Goal: Information Seeking & Learning: Learn about a topic

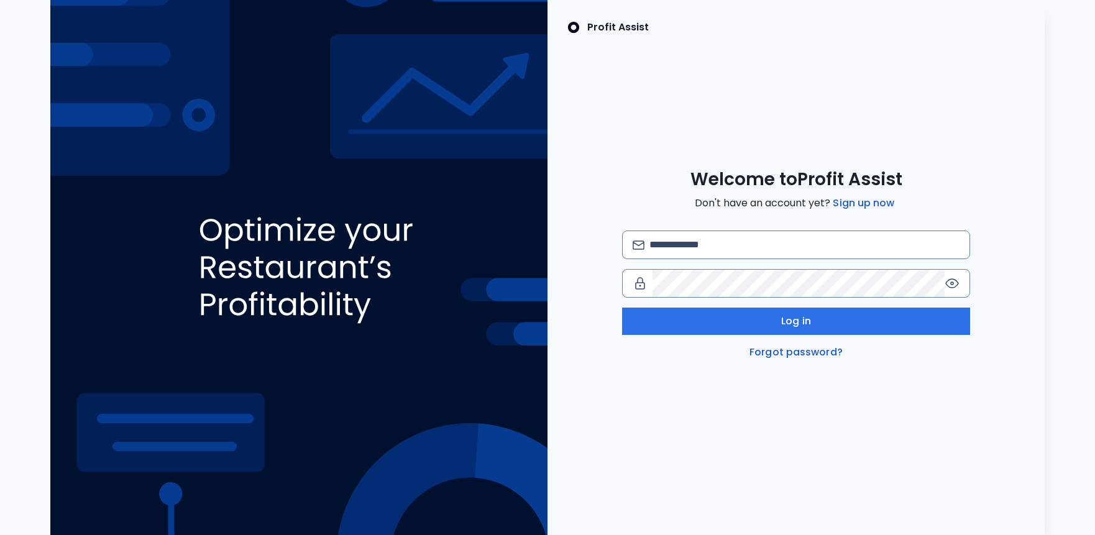
type input "**********"
click at [879, 491] on div "**********" at bounding box center [796, 267] width 497 height 535
drag, startPoint x: 817, startPoint y: 243, endPoint x: 208, endPoint y: 248, distance: 609.7
click at [236, 250] on div "**********" at bounding box center [547, 267] width 1075 height 535
type input "**********"
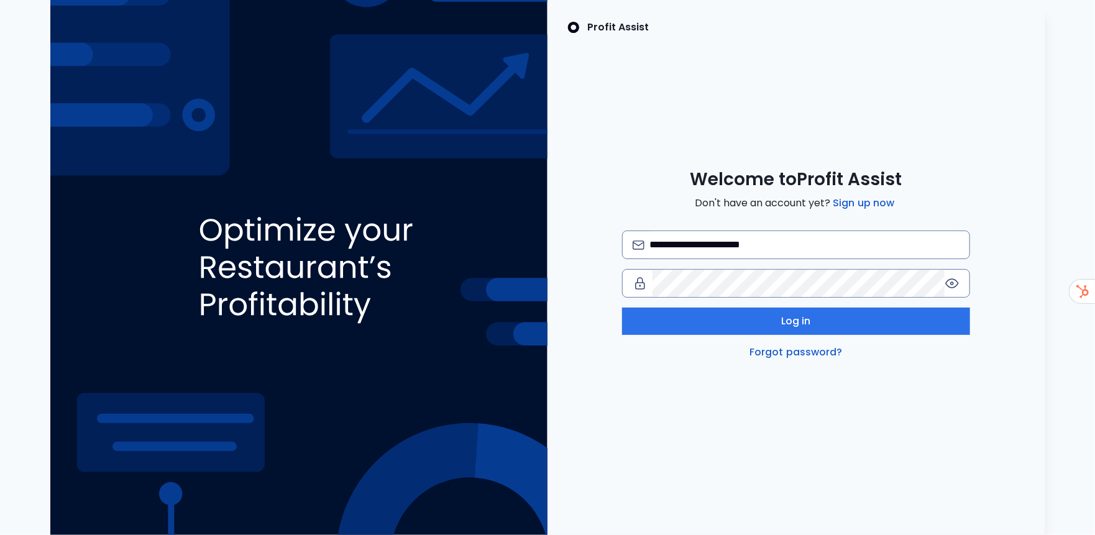
click at [1030, 288] on div "**********" at bounding box center [796, 263] width 497 height 191
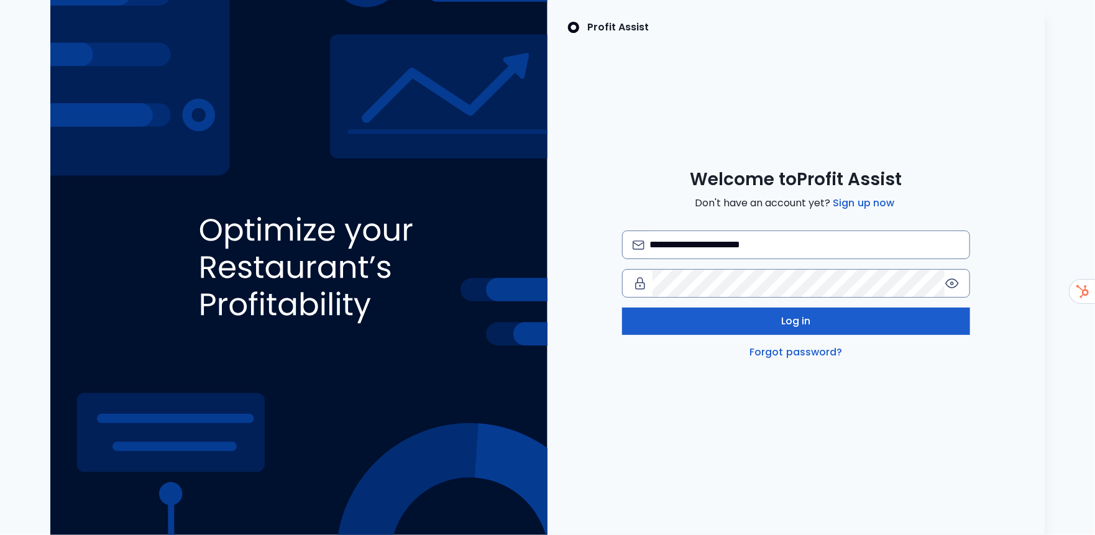
click at [855, 320] on button "Log in" at bounding box center [796, 321] width 348 height 27
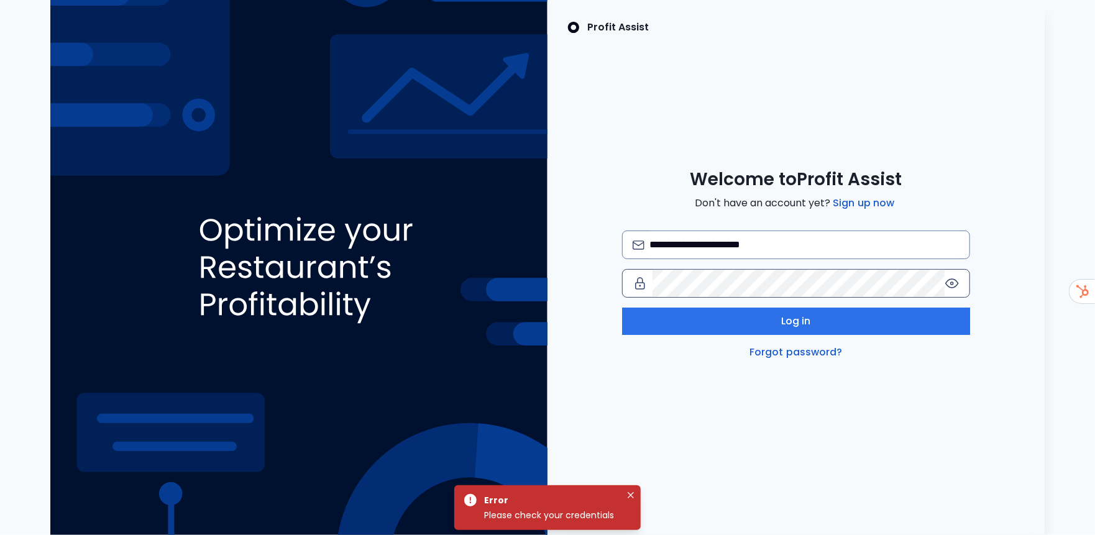
click at [956, 285] on icon at bounding box center [952, 283] width 12 height 9
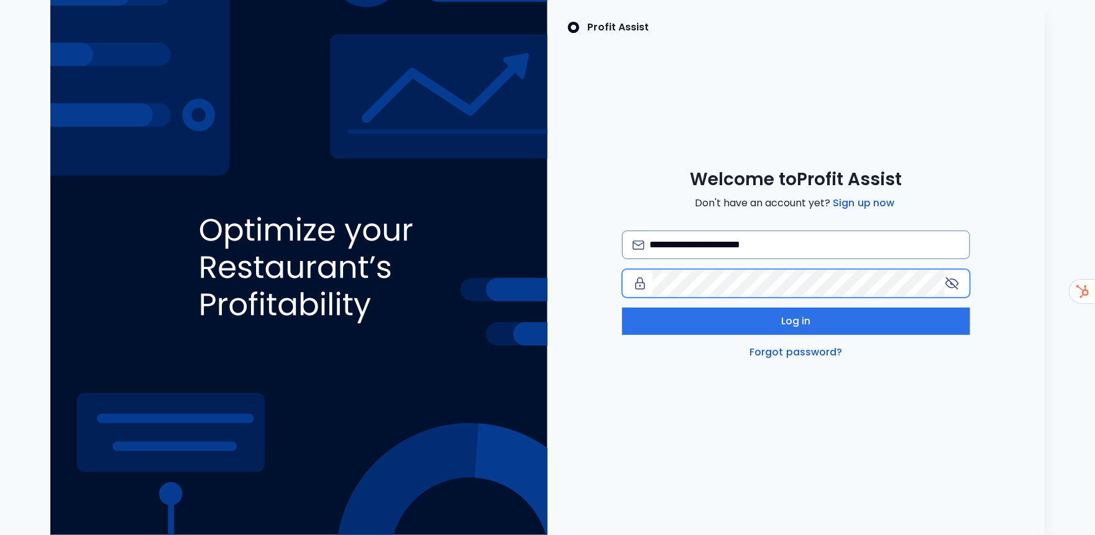
click at [31, 372] on div "**********" at bounding box center [547, 267] width 1075 height 535
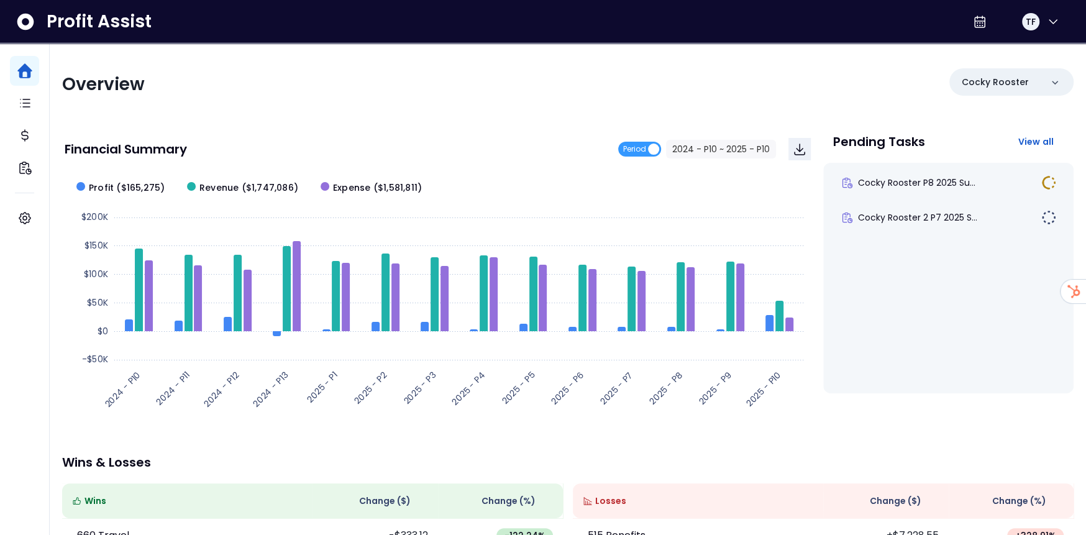
click at [474, 88] on div "Overview" at bounding box center [311, 84] width 498 height 22
click at [991, 76] on p "Cocky Rooster" at bounding box center [995, 82] width 67 height 13
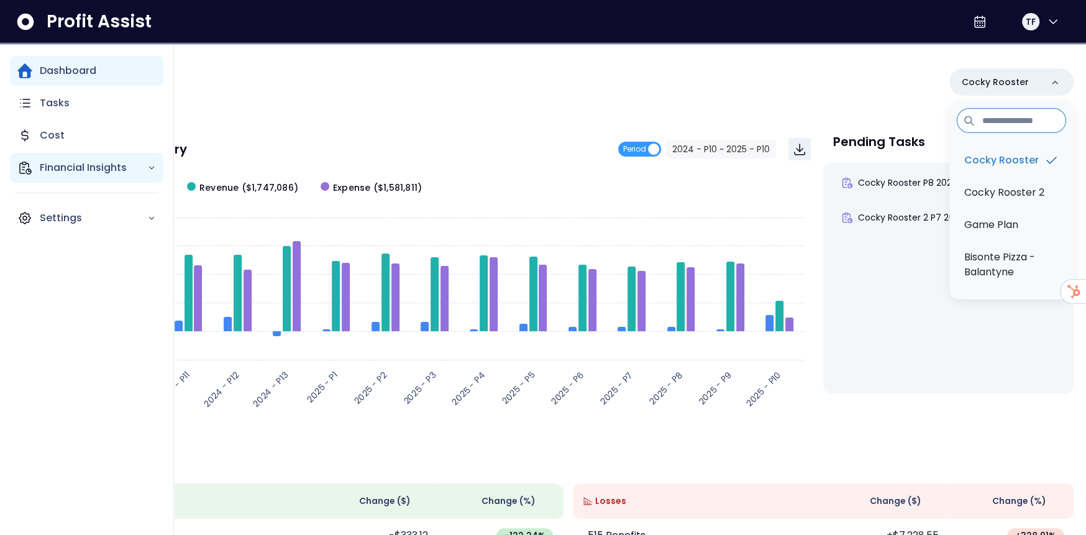
click at [40, 161] on p "Financial Insights" at bounding box center [94, 167] width 108 height 15
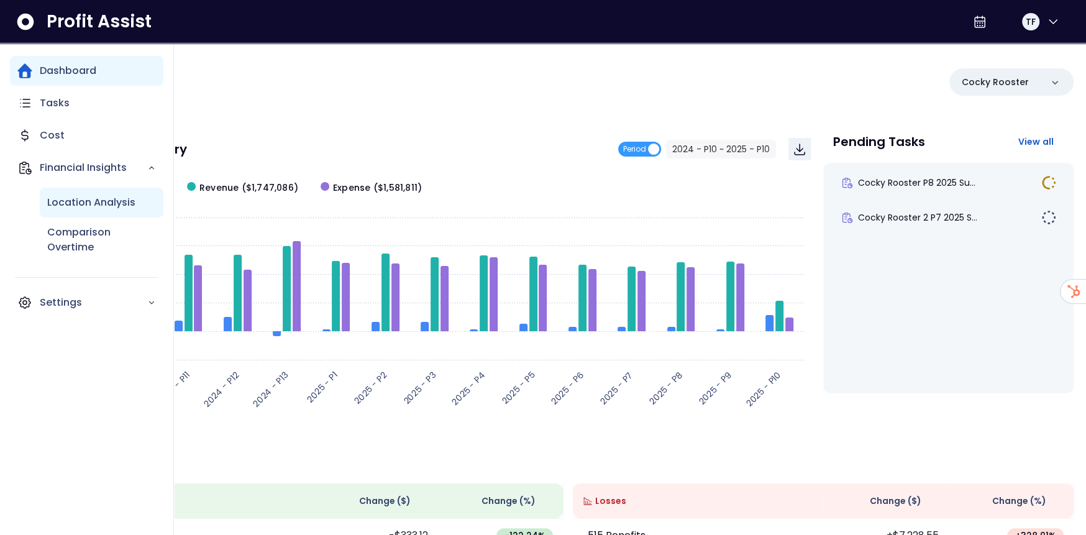
drag, startPoint x: 63, startPoint y: 201, endPoint x: 86, endPoint y: 196, distance: 22.8
click at [68, 201] on p "Location Analysis" at bounding box center [91, 202] width 88 height 15
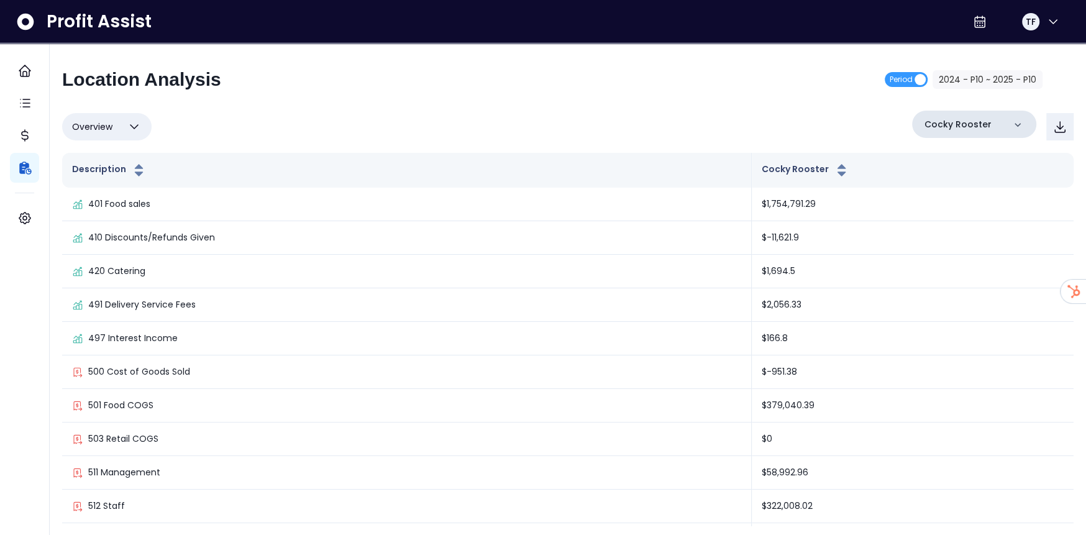
click at [1022, 122] on icon at bounding box center [1018, 125] width 12 height 12
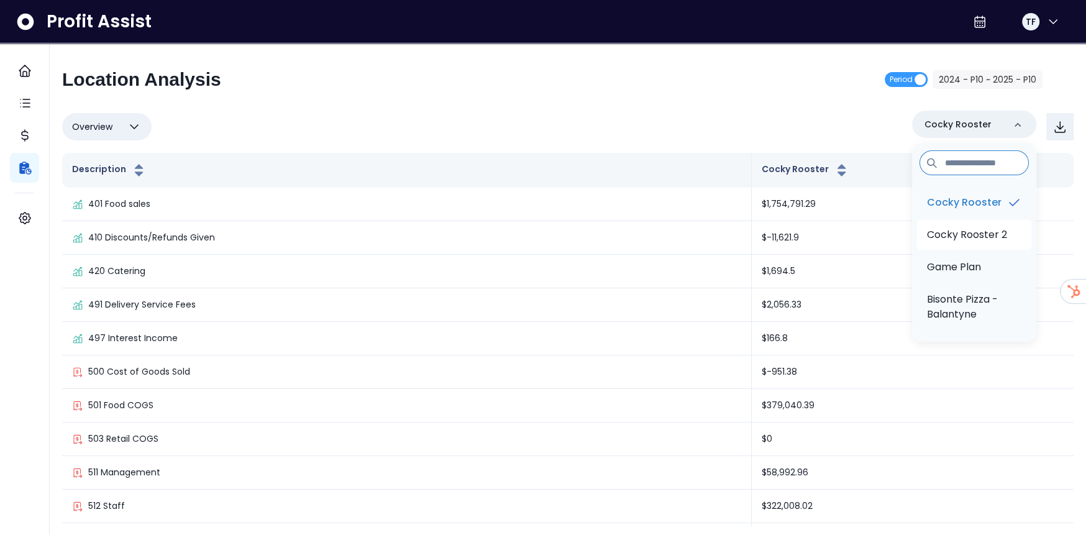
click at [1012, 249] on li "Cocky Rooster 2" at bounding box center [974, 235] width 114 height 30
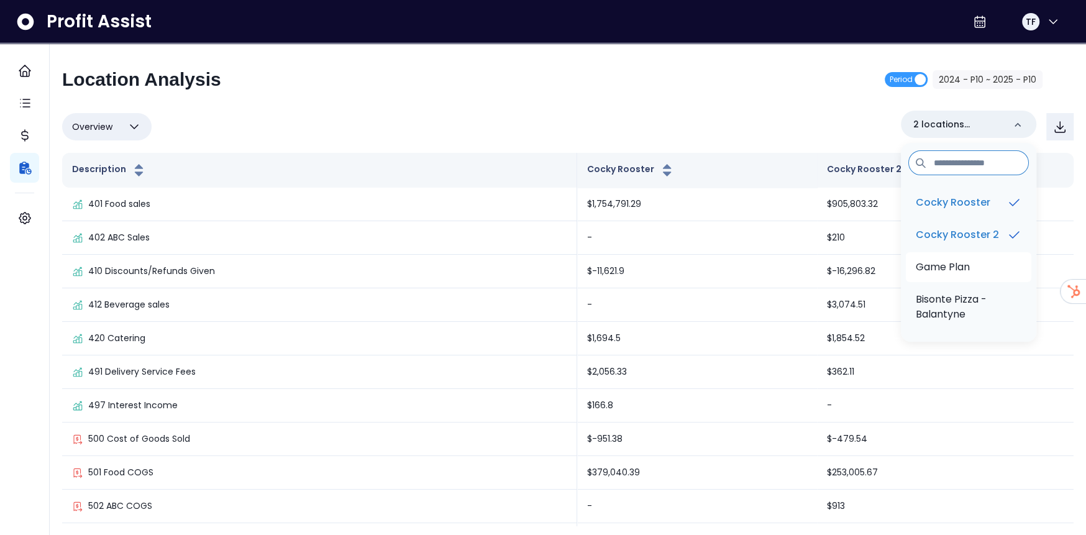
click at [1001, 282] on li "Game Plan" at bounding box center [969, 267] width 126 height 30
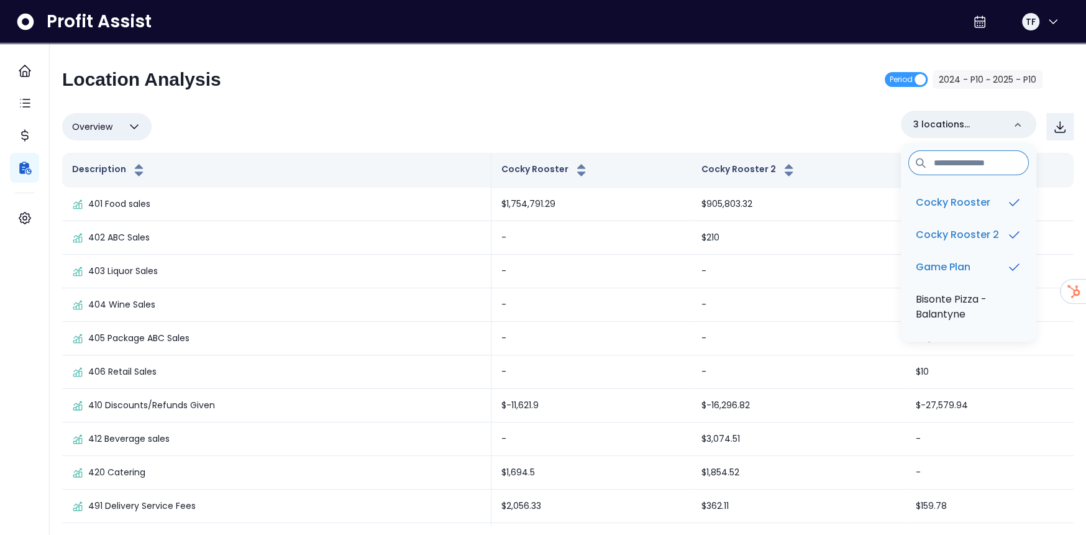
click at [605, 84] on div "Location Analysis Period 2024 - P10 ~ 2025 - P10" at bounding box center [552, 84] width 981 height 32
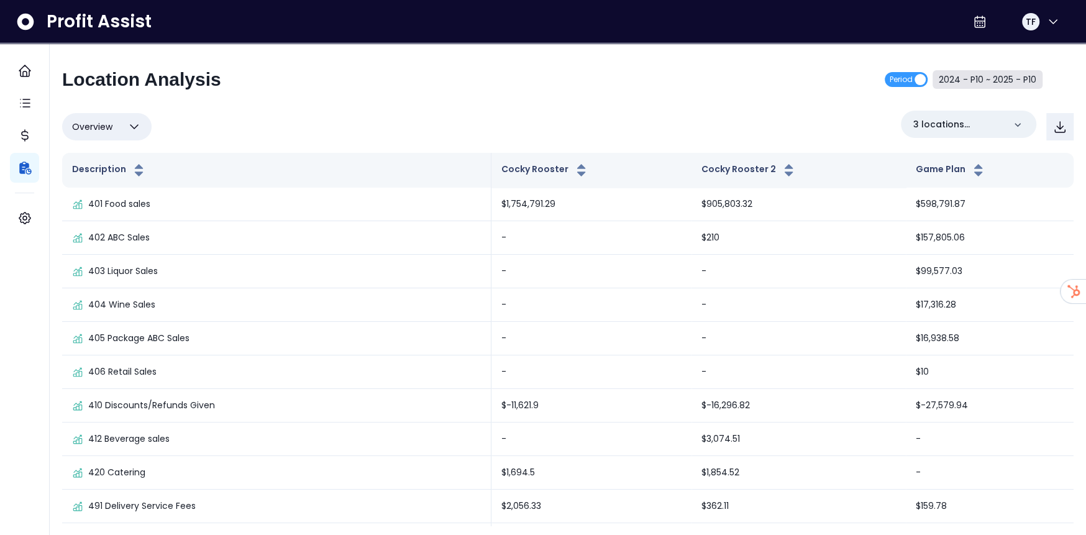
click at [994, 83] on button "2024 - P10 ~ 2025 - P10" at bounding box center [988, 79] width 110 height 19
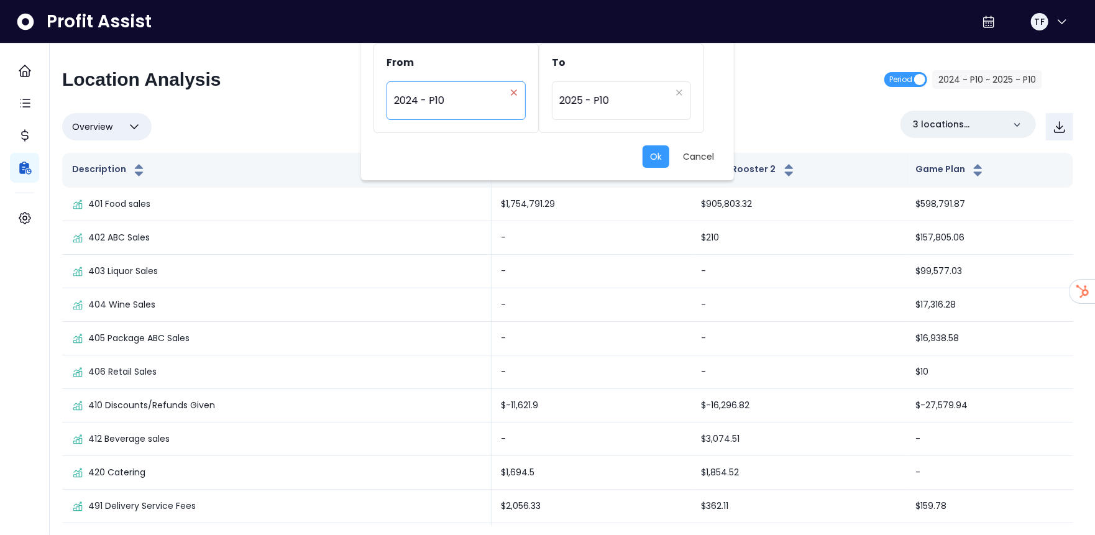
click at [511, 91] on icon "close" at bounding box center [513, 92] width 7 height 7
click at [460, 99] on div "Period" at bounding box center [449, 100] width 111 height 29
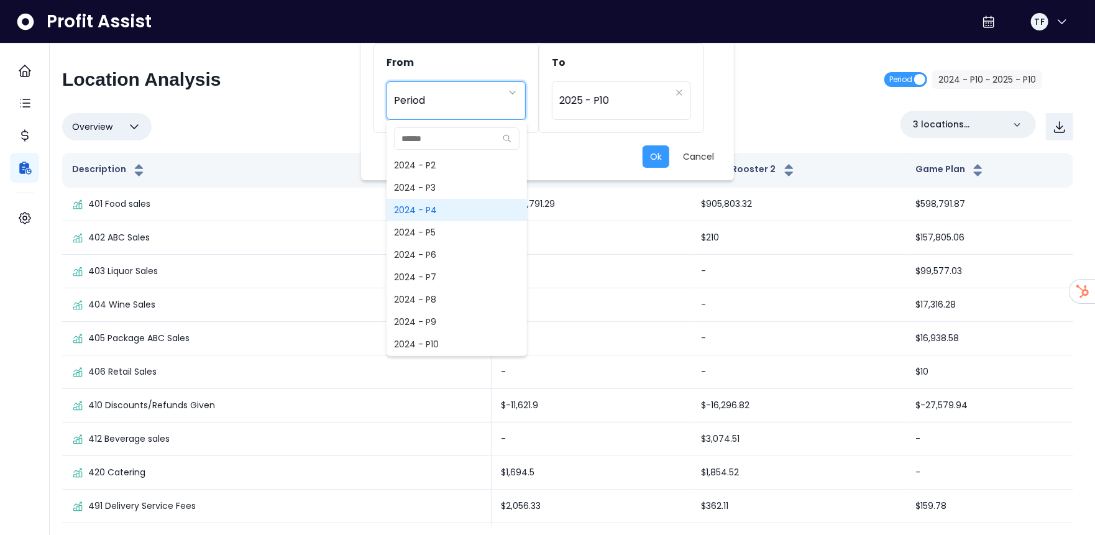
scroll to position [541, 0]
click at [452, 197] on span "2024 - P1" at bounding box center [457, 205] width 140 height 22
type input "*********"
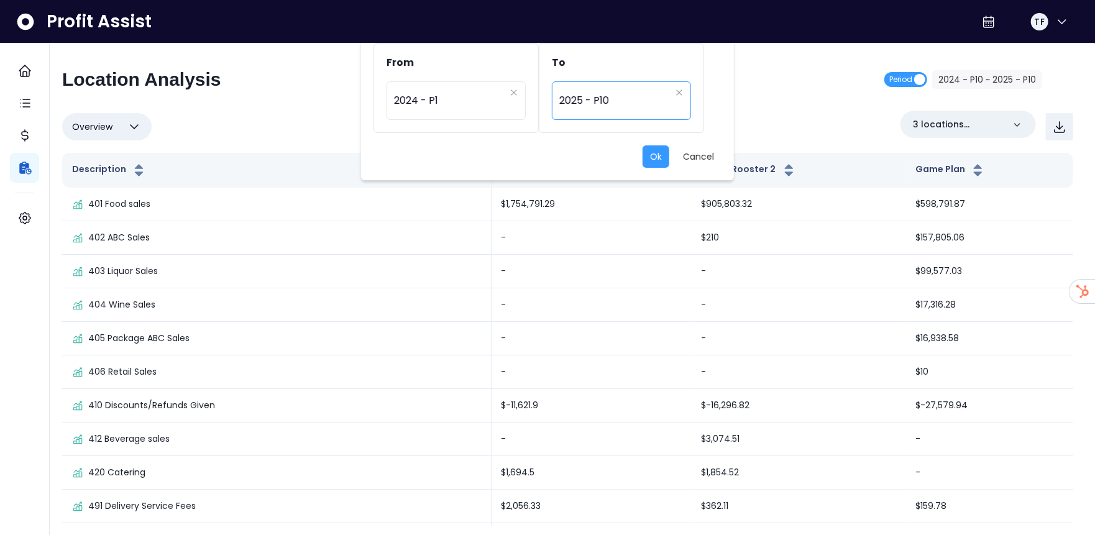
click at [630, 104] on span "2025 - P10" at bounding box center [614, 100] width 111 height 29
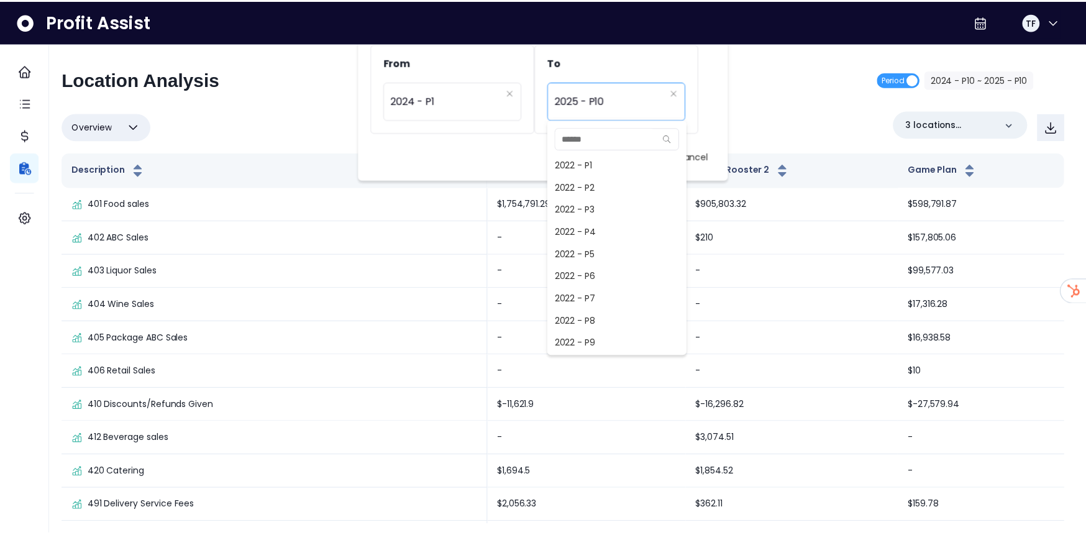
scroll to position [894, 0]
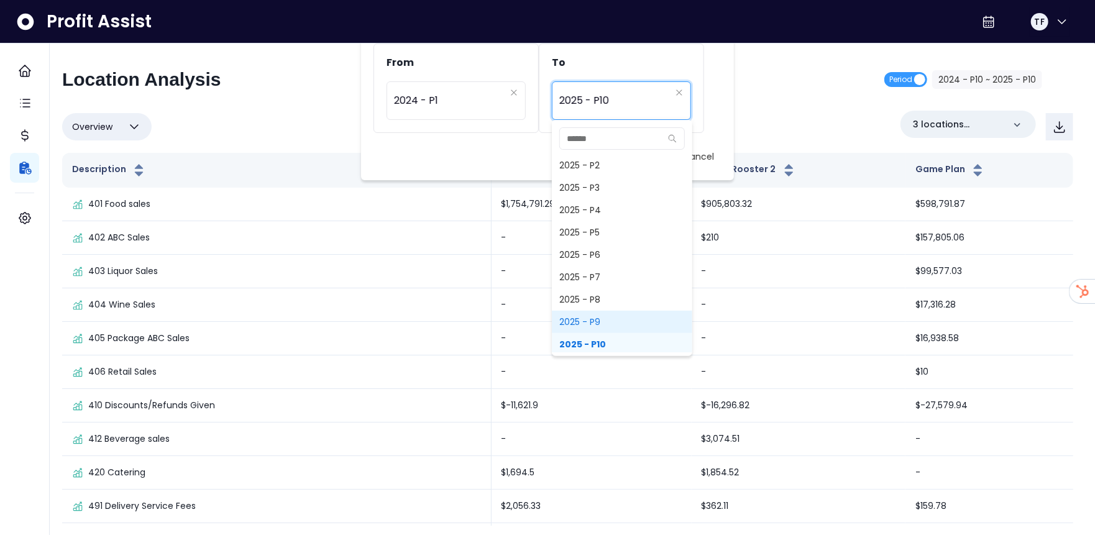
click at [613, 313] on span "2025 - P9" at bounding box center [622, 322] width 140 height 22
type input "*********"
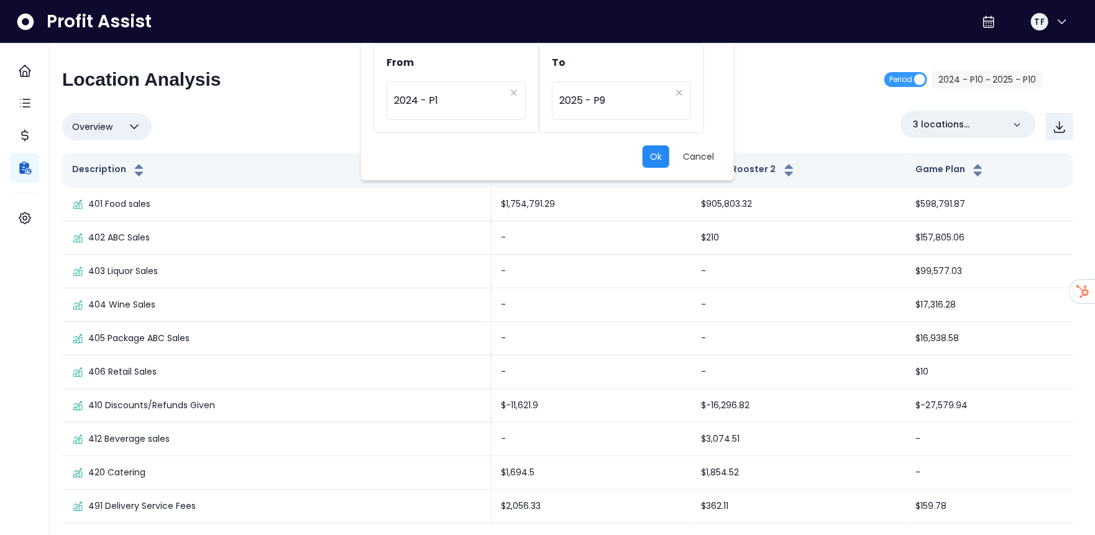
click at [654, 155] on button "Ok" at bounding box center [656, 156] width 27 height 22
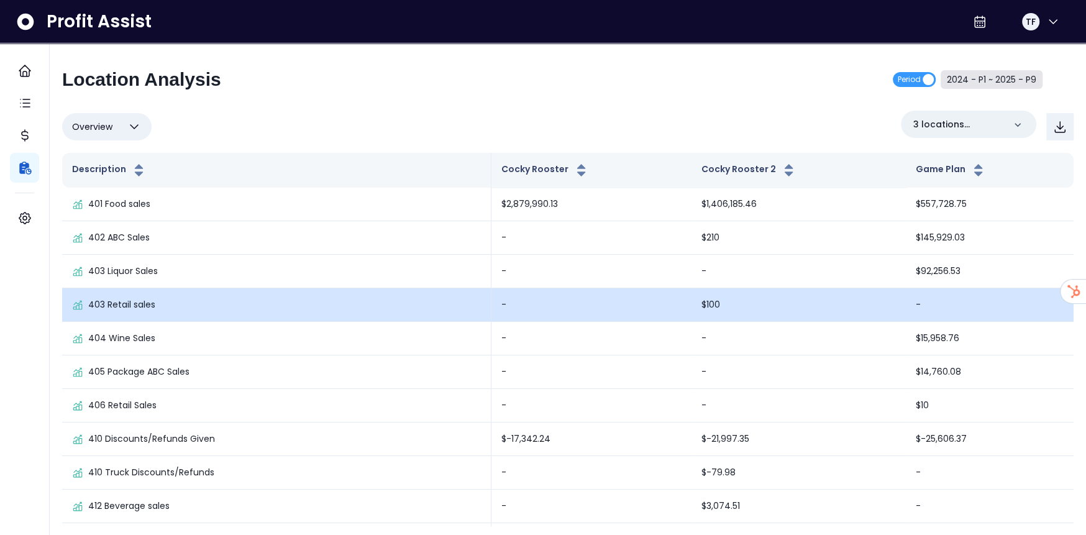
scroll to position [0, 0]
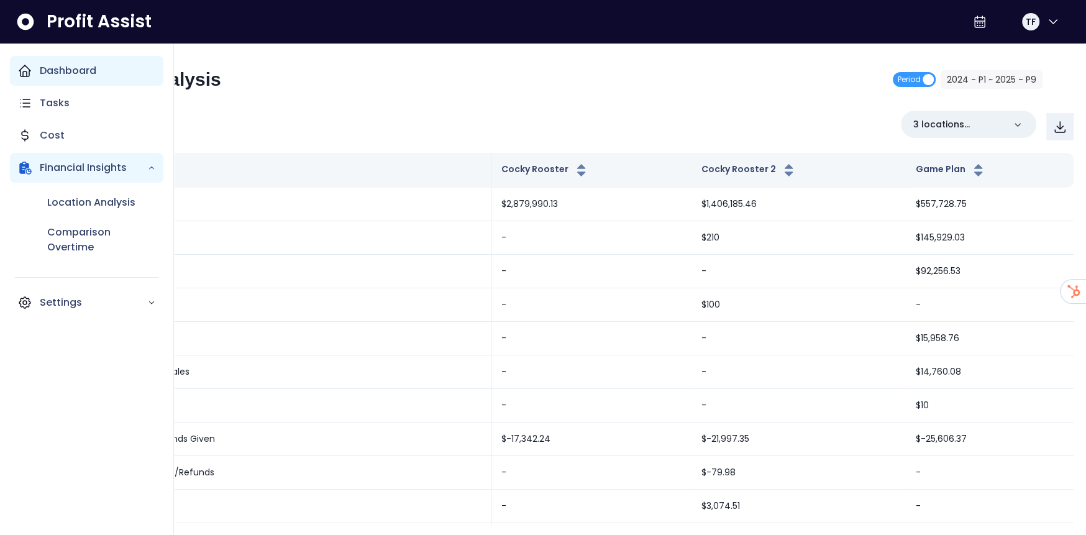
click at [53, 70] on p "Dashboard" at bounding box center [68, 70] width 57 height 15
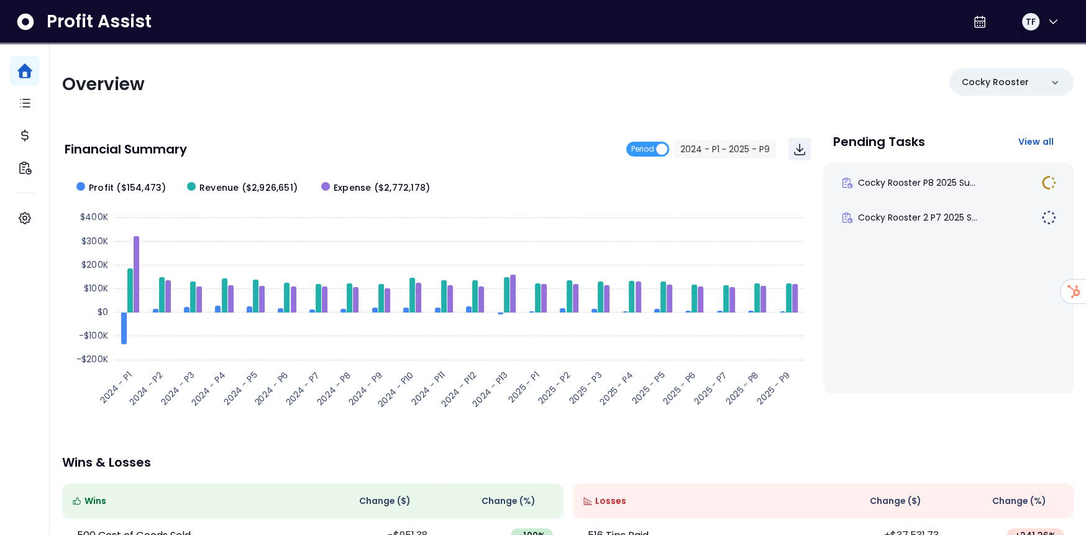
click at [439, 95] on div "Overview" at bounding box center [311, 84] width 498 height 22
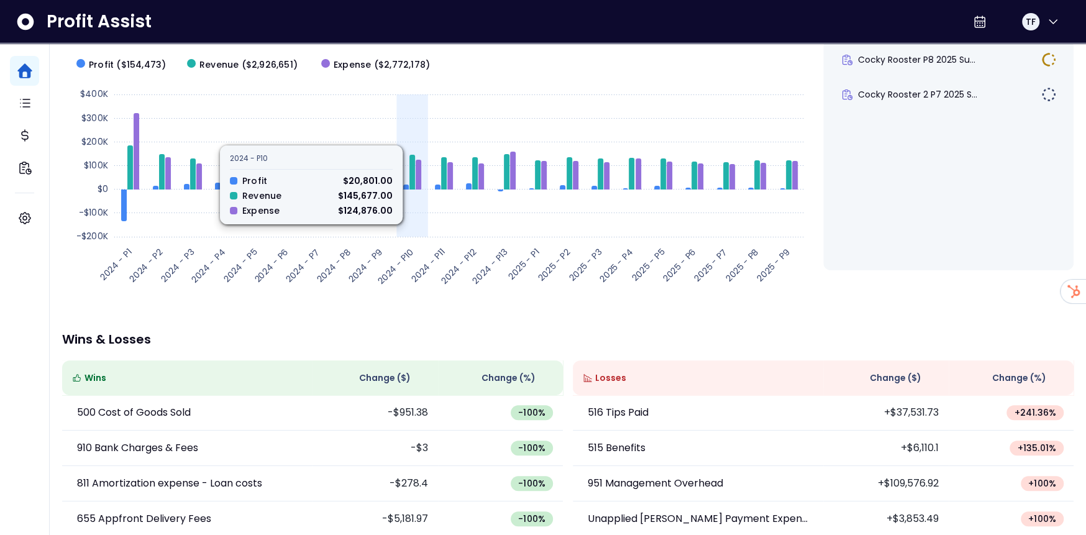
scroll to position [244, 0]
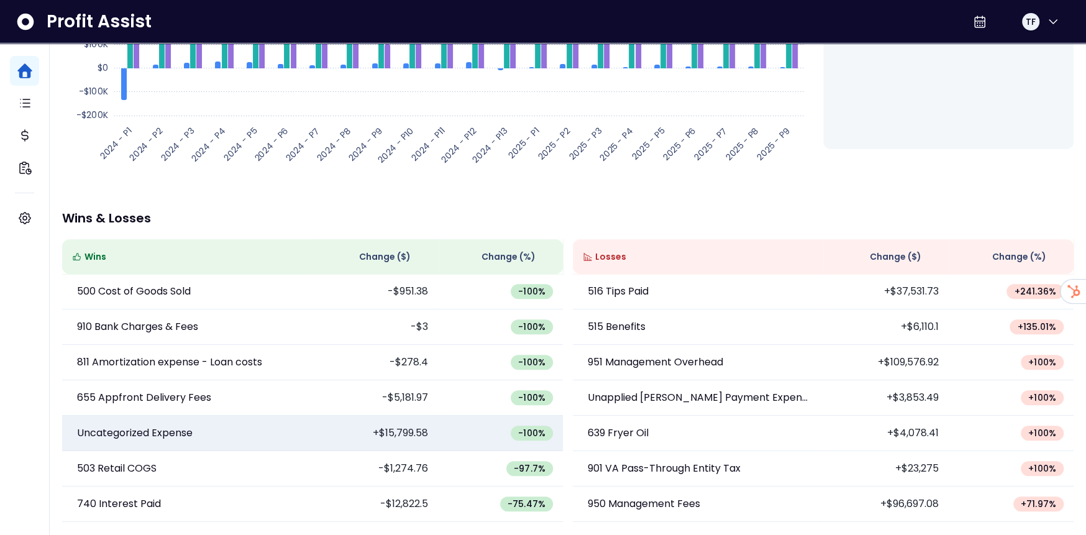
click at [401, 439] on td "+$15,799.58" at bounding box center [376, 433] width 126 height 35
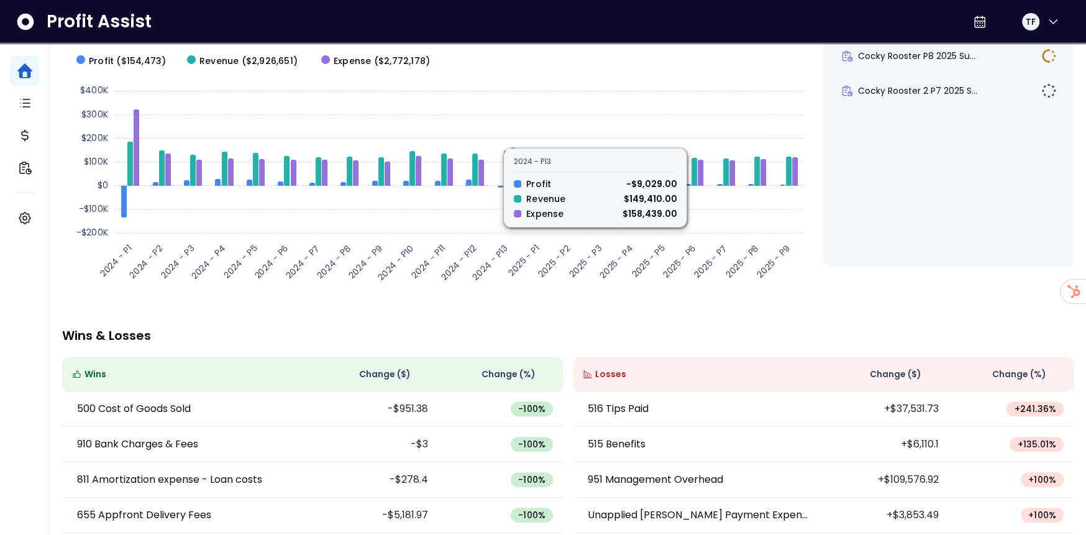
scroll to position [0, 0]
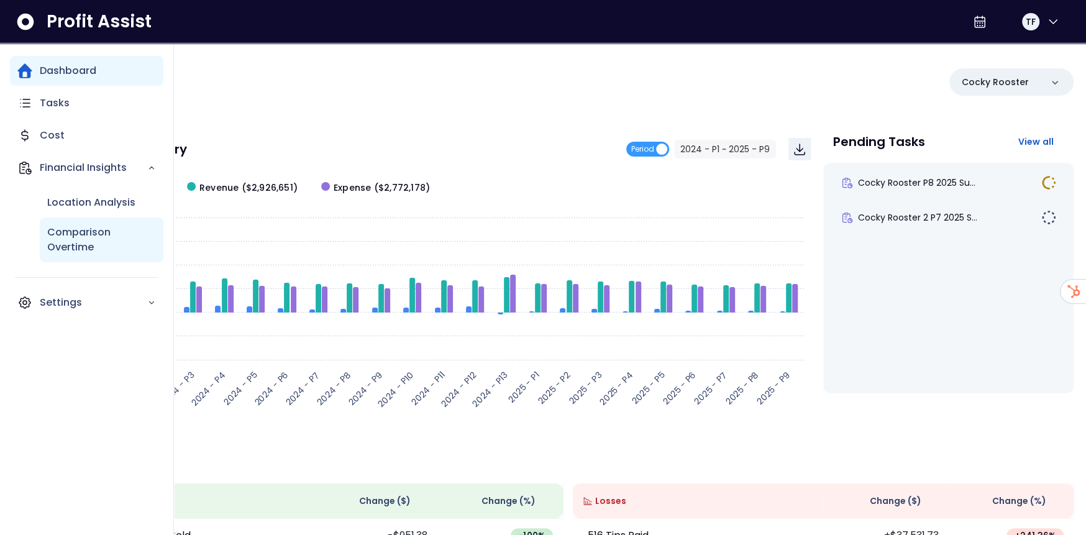
click at [76, 242] on p "Comparison Overtime" at bounding box center [101, 240] width 109 height 30
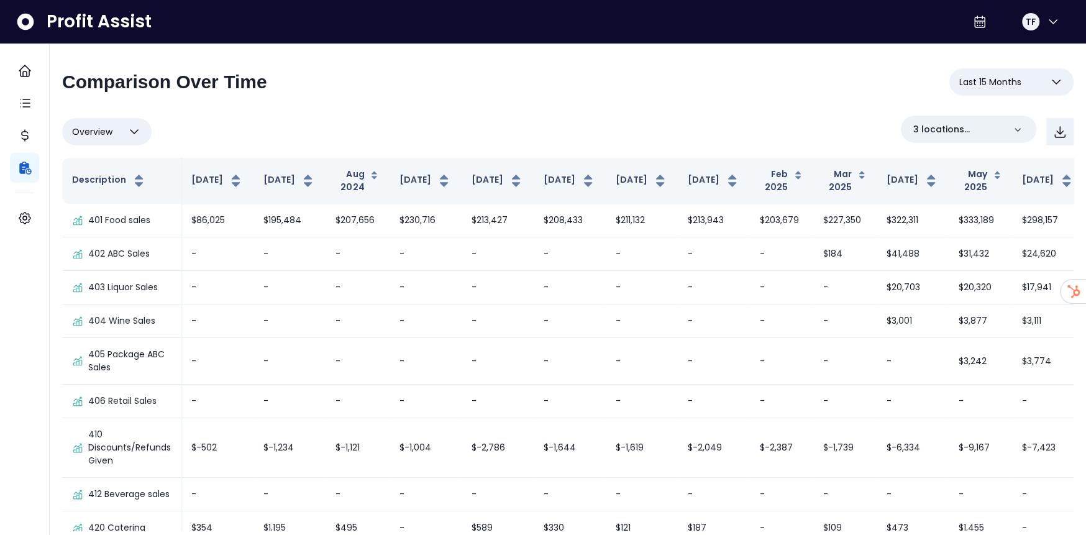
click at [103, 122] on button "Overview" at bounding box center [106, 131] width 89 height 27
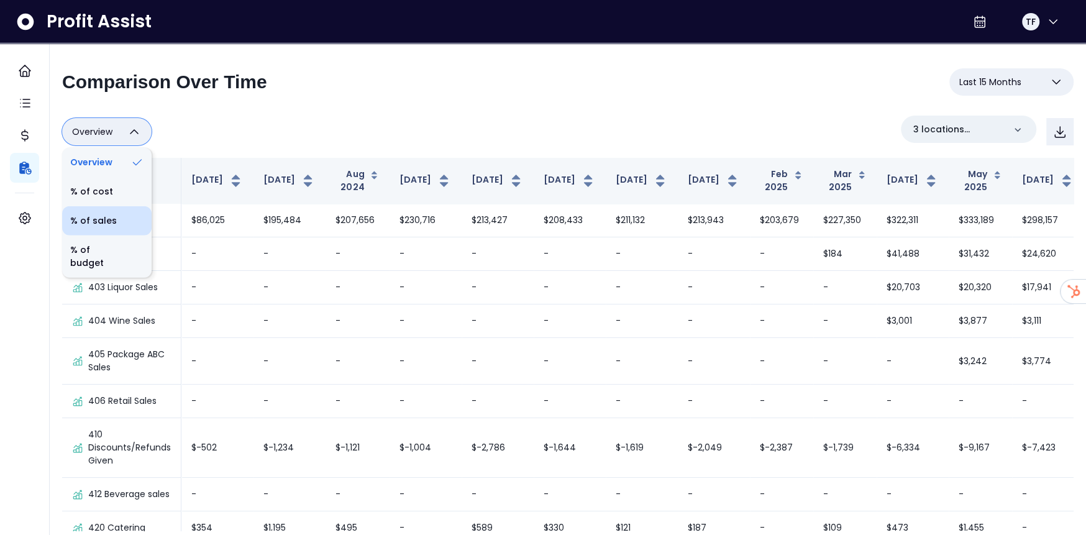
click at [99, 221] on li "% of sales" at bounding box center [106, 220] width 89 height 29
type input "*********"
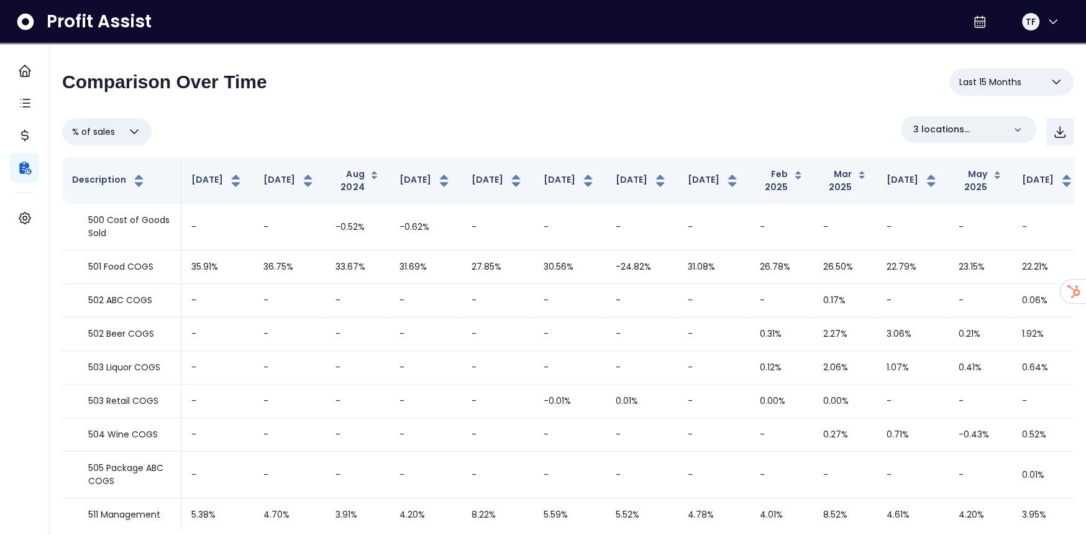
click at [1017, 80] on span "Last 15 Months" at bounding box center [991, 82] width 62 height 15
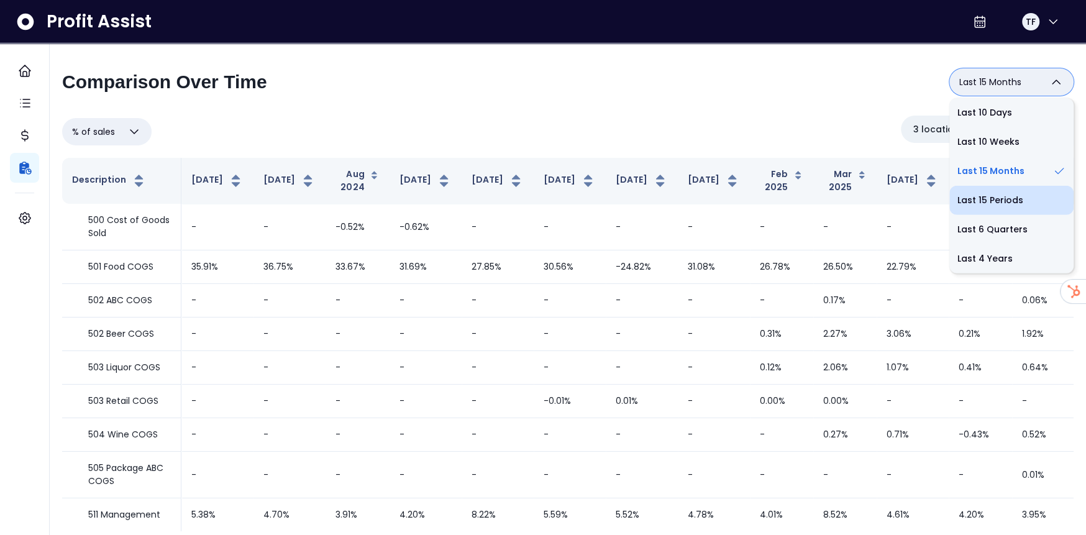
click at [1016, 204] on li "Last 15 Periods" at bounding box center [1012, 200] width 124 height 29
type input "**********"
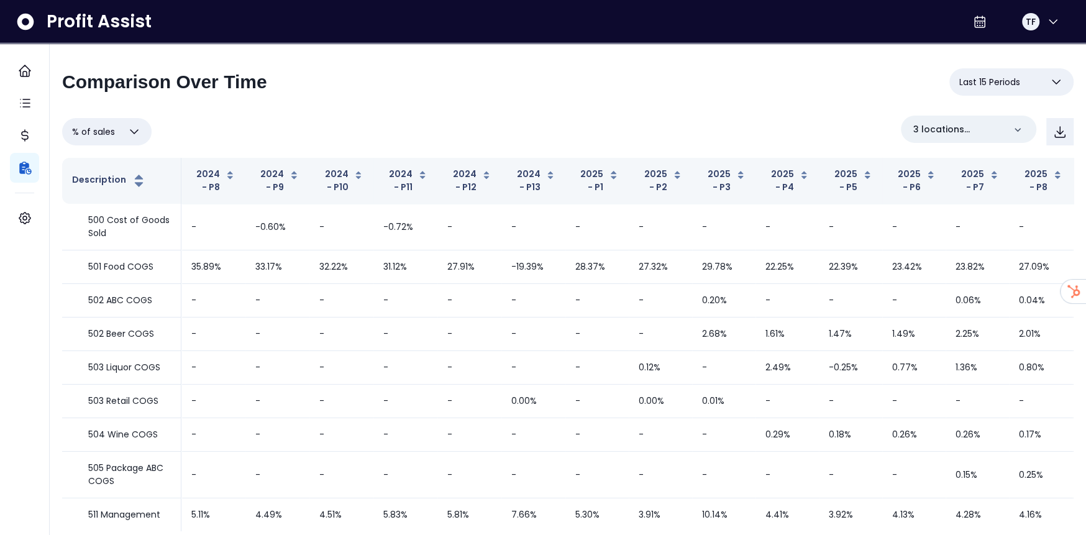
click at [119, 130] on button "% of sales" at bounding box center [106, 131] width 89 height 27
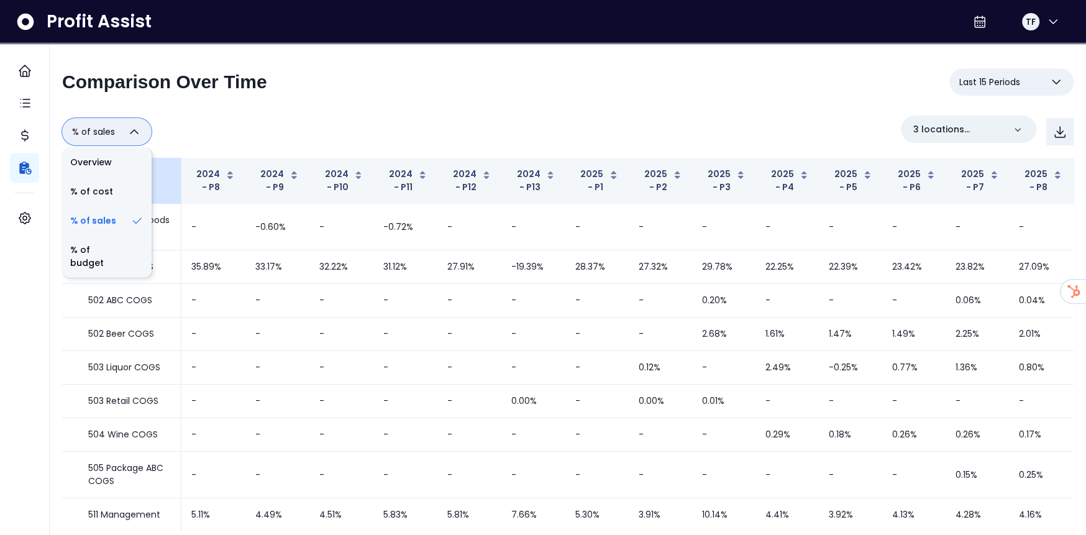
click at [120, 166] on li "Overview" at bounding box center [106, 162] width 89 height 29
type input "********"
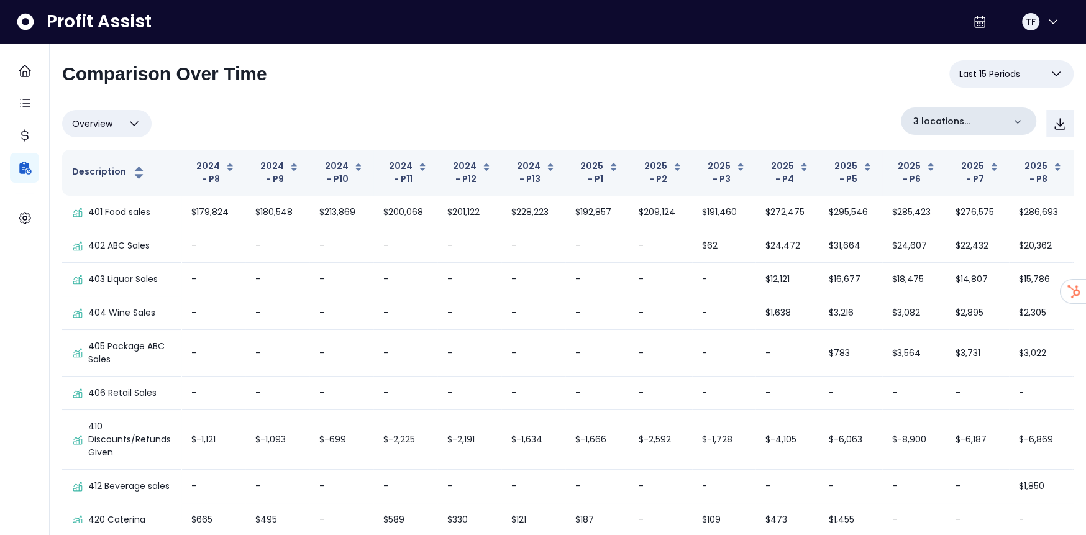
click at [1009, 118] on div "3 locations selected" at bounding box center [968, 121] width 135 height 27
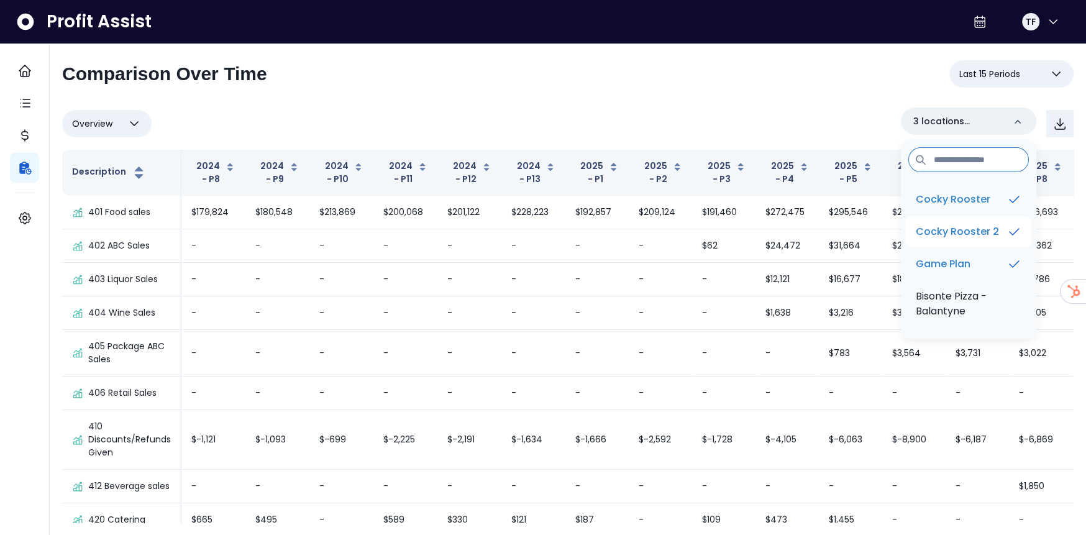
click at [1011, 235] on icon at bounding box center [1014, 231] width 15 height 15
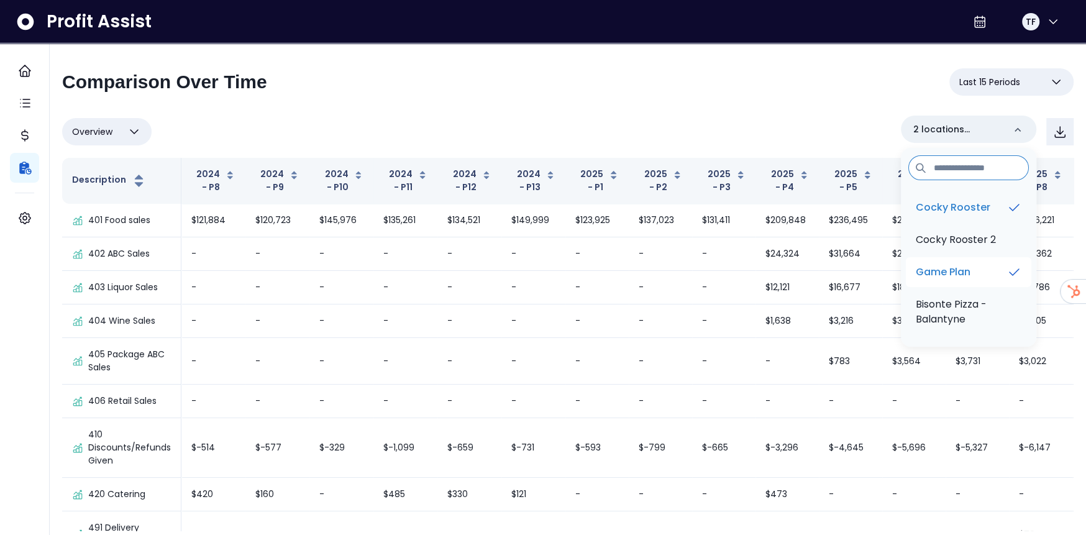
click at [1010, 272] on icon at bounding box center [1014, 272] width 9 height 6
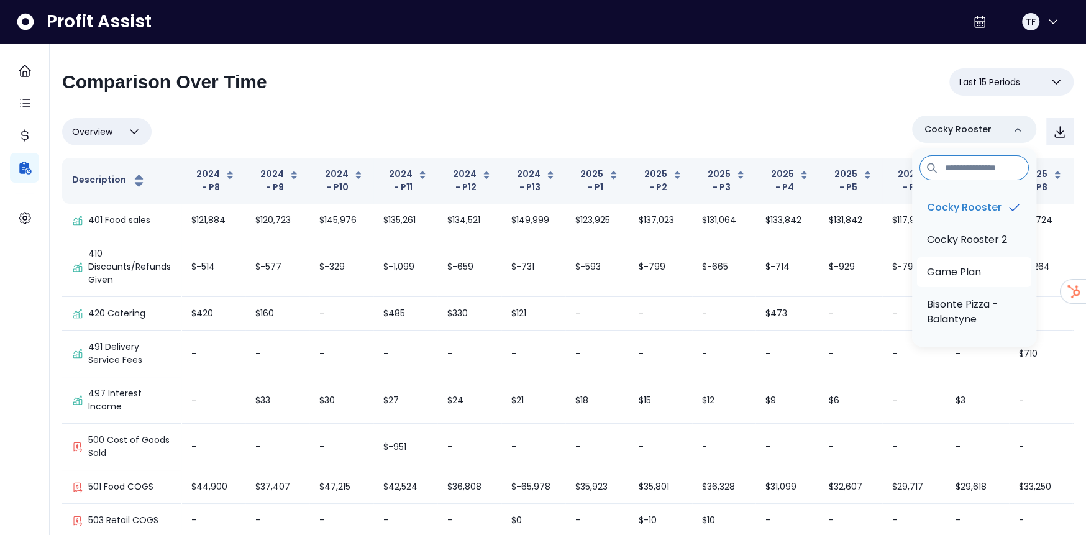
click at [649, 80] on div "**********" at bounding box center [568, 86] width 1012 height 37
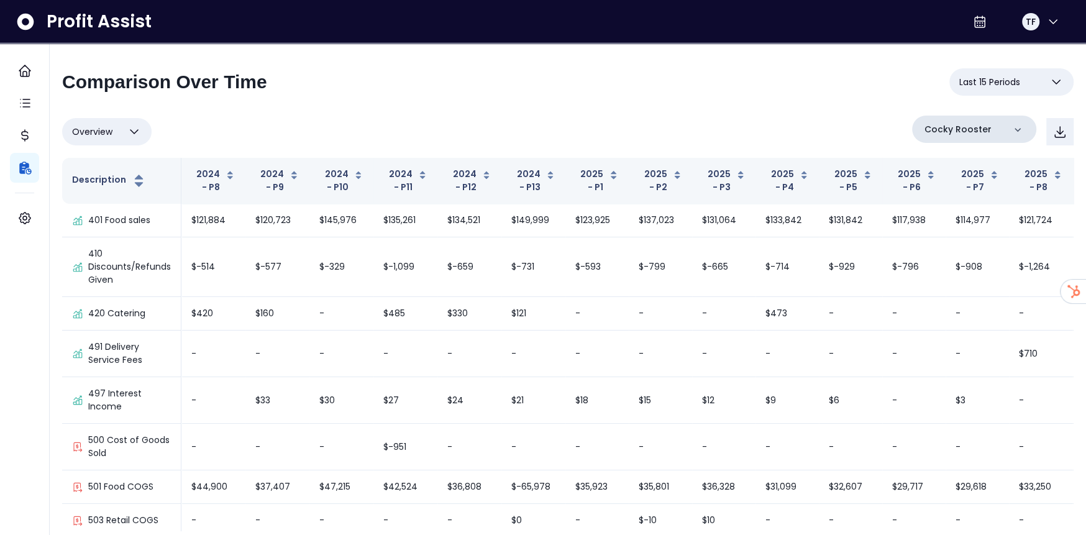
click at [1021, 130] on icon at bounding box center [1018, 130] width 12 height 12
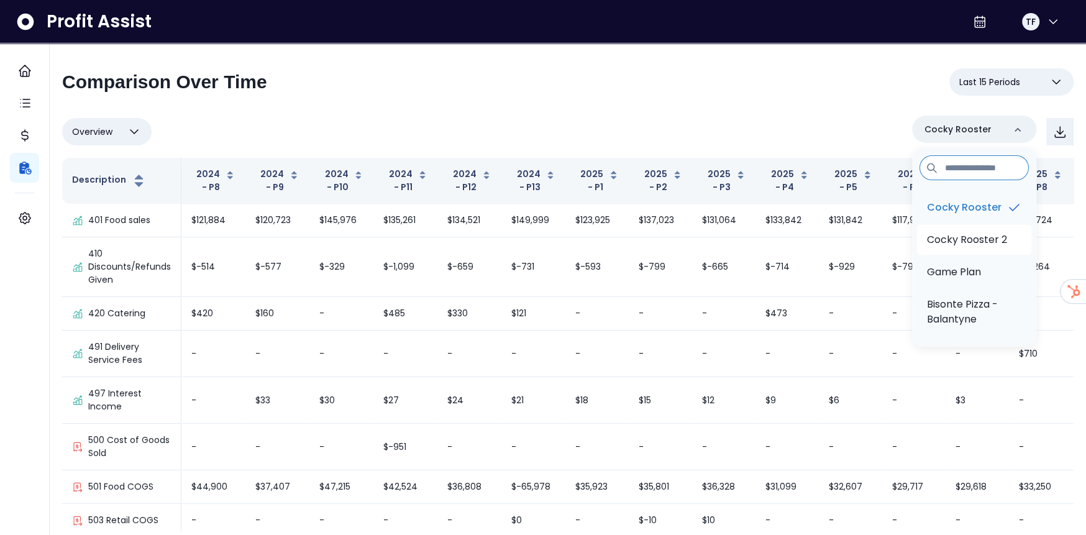
click at [1007, 255] on li "Cocky Rooster 2" at bounding box center [974, 240] width 114 height 30
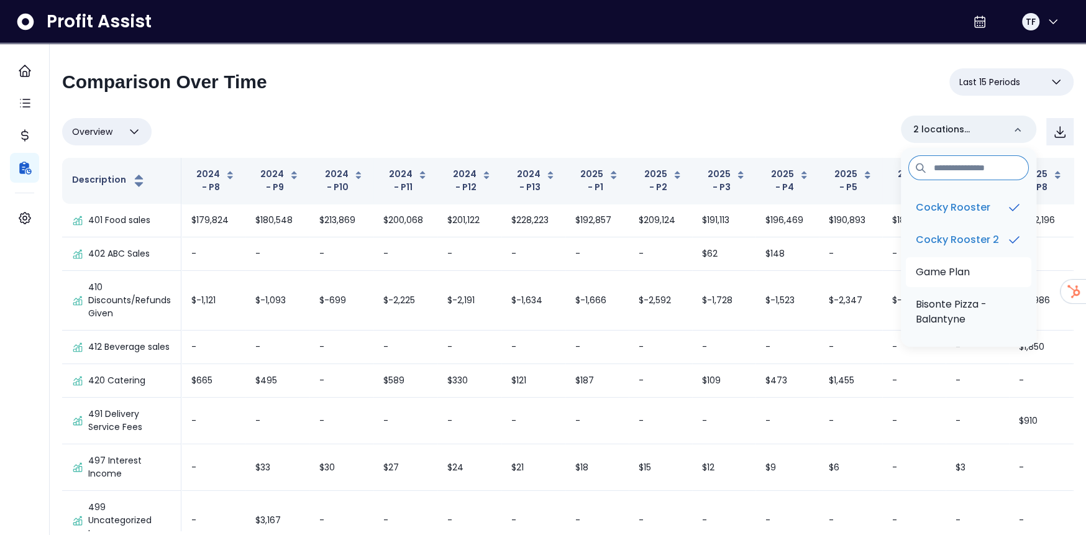
click at [1003, 286] on li "Game Plan" at bounding box center [969, 272] width 126 height 30
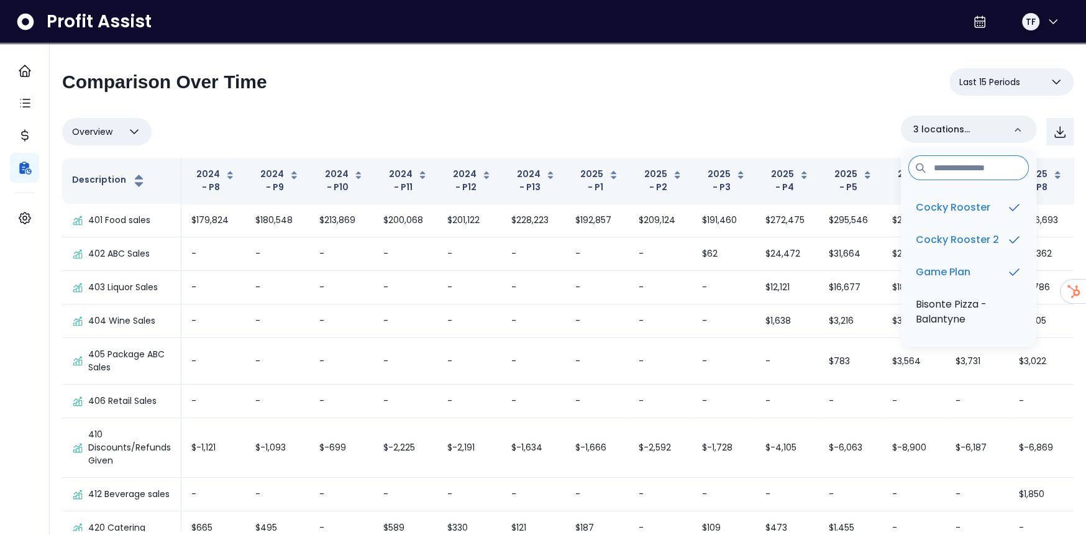
click at [721, 48] on div "**********" at bounding box center [568, 294] width 1037 height 500
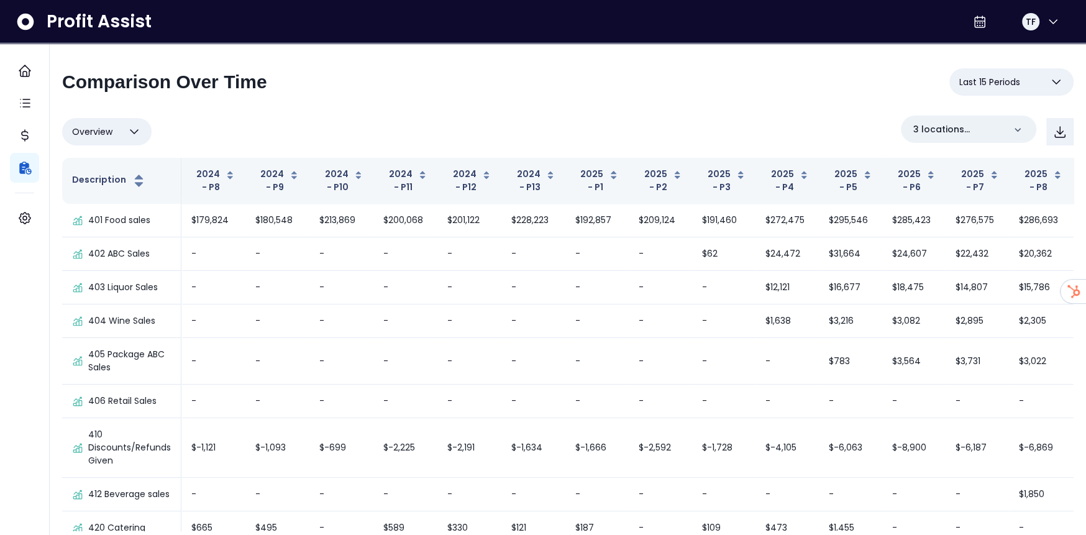
click at [103, 125] on span "Overview" at bounding box center [92, 131] width 40 height 15
click at [425, 104] on div "**********" at bounding box center [568, 86] width 1012 height 37
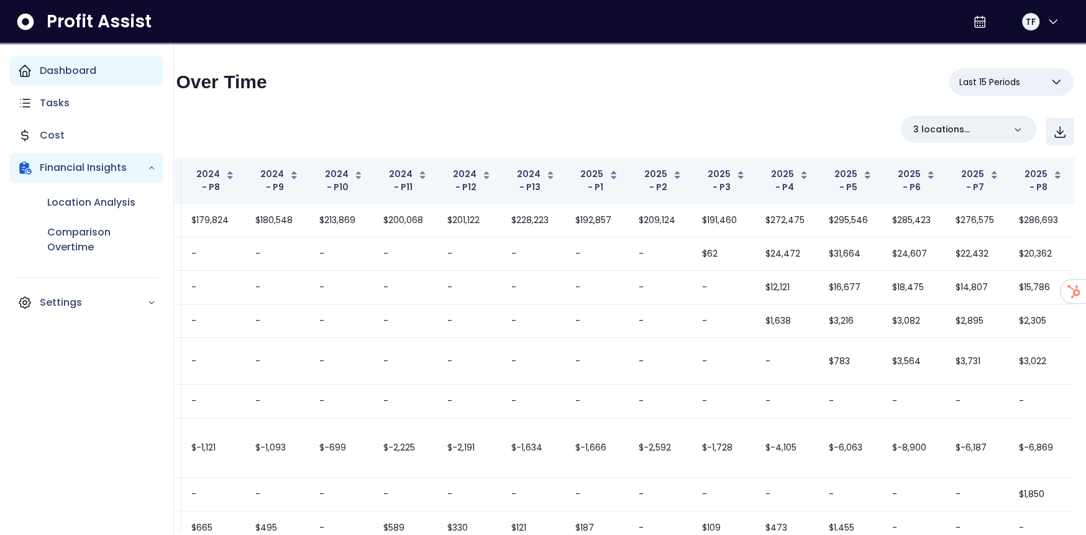
click at [57, 75] on p "Dashboard" at bounding box center [68, 70] width 57 height 15
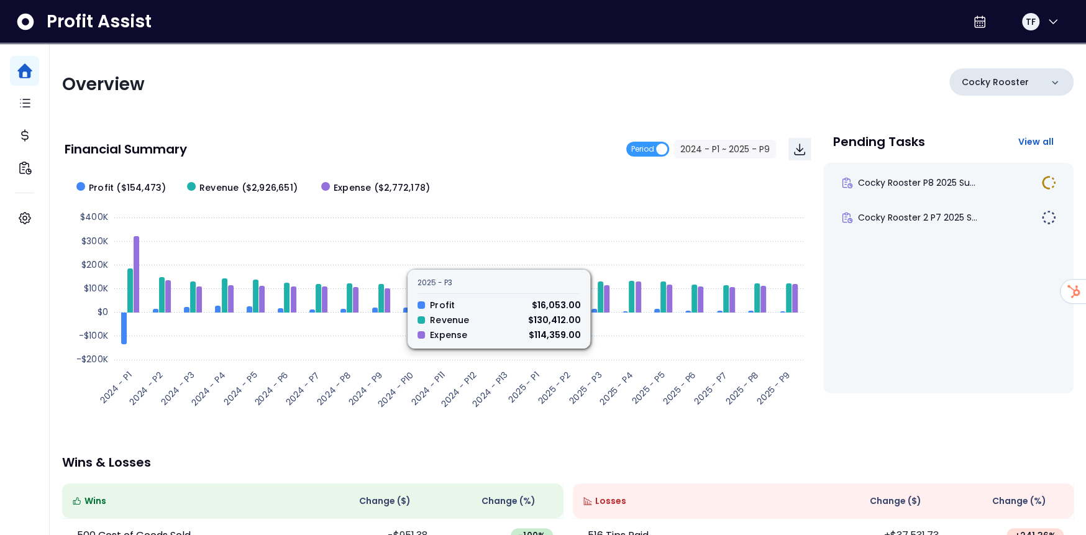
click at [1009, 82] on p "Cocky Rooster" at bounding box center [995, 82] width 67 height 13
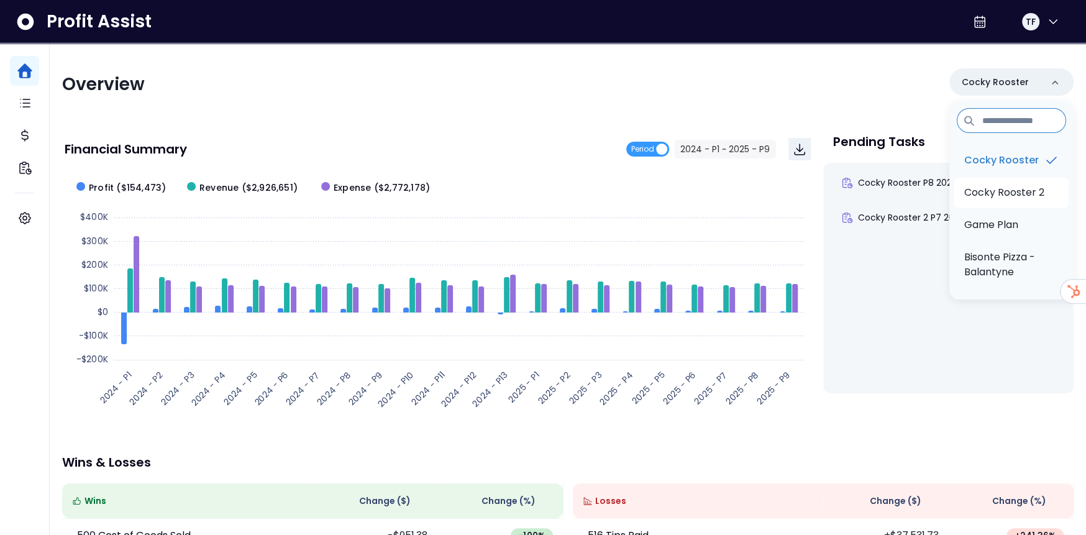
click at [1052, 206] on li "Cocky Rooster 2" at bounding box center [1012, 193] width 114 height 30
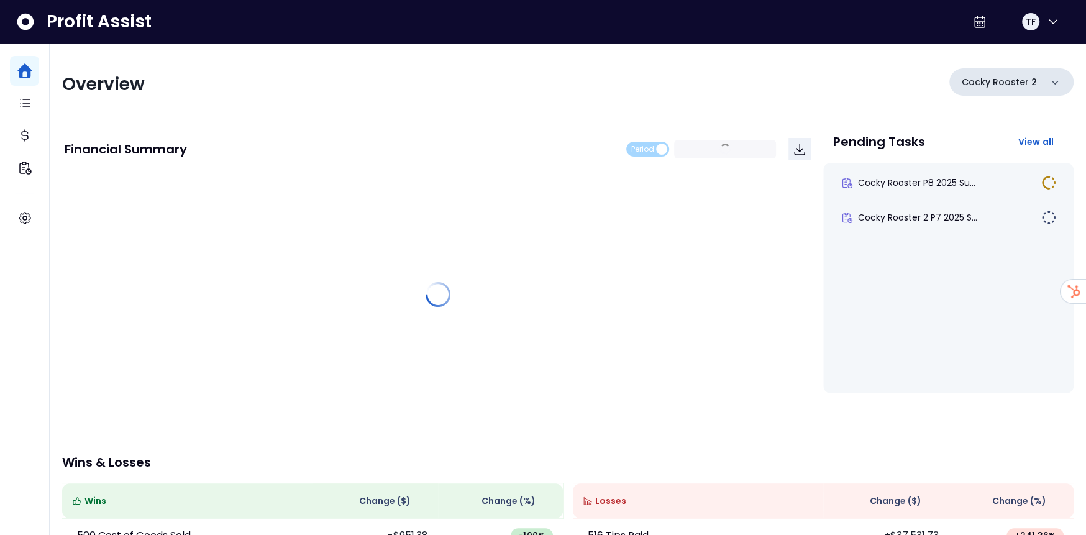
click at [1024, 81] on p "Cocky Rooster 2" at bounding box center [999, 82] width 75 height 13
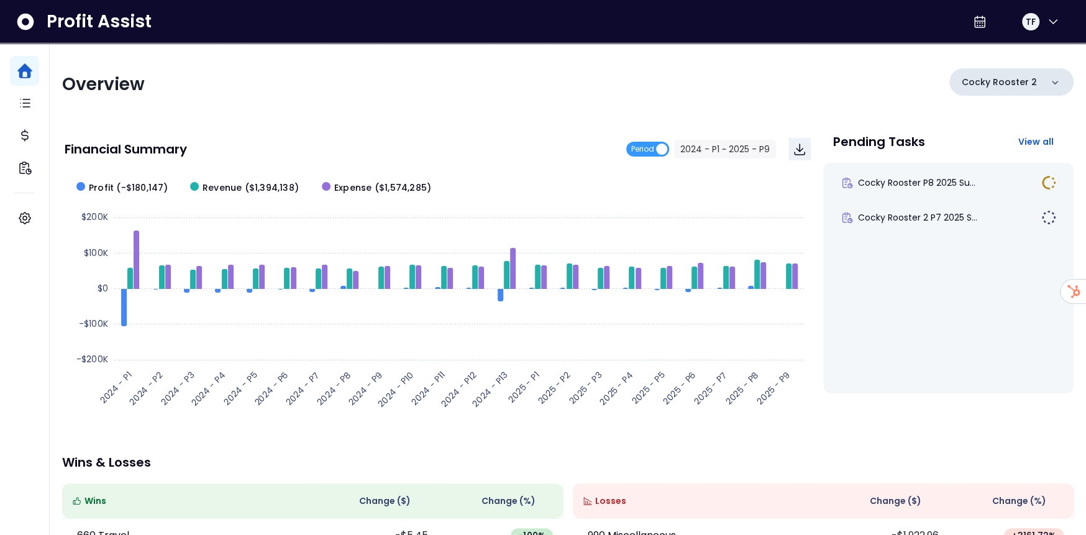
click at [1021, 88] on p "Cocky Rooster 2" at bounding box center [999, 82] width 75 height 13
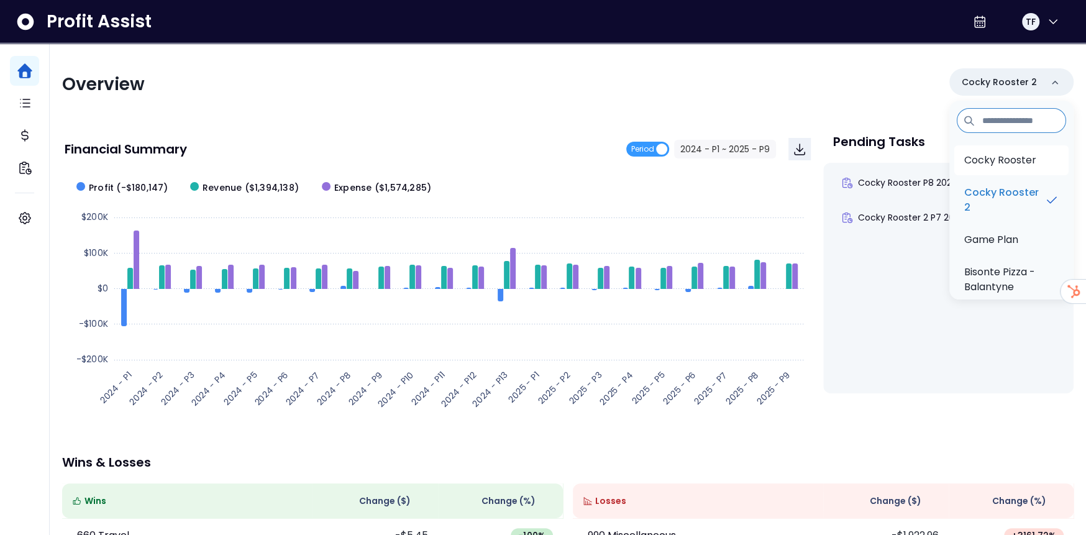
click at [1042, 160] on li "Cocky Rooster" at bounding box center [1012, 160] width 114 height 30
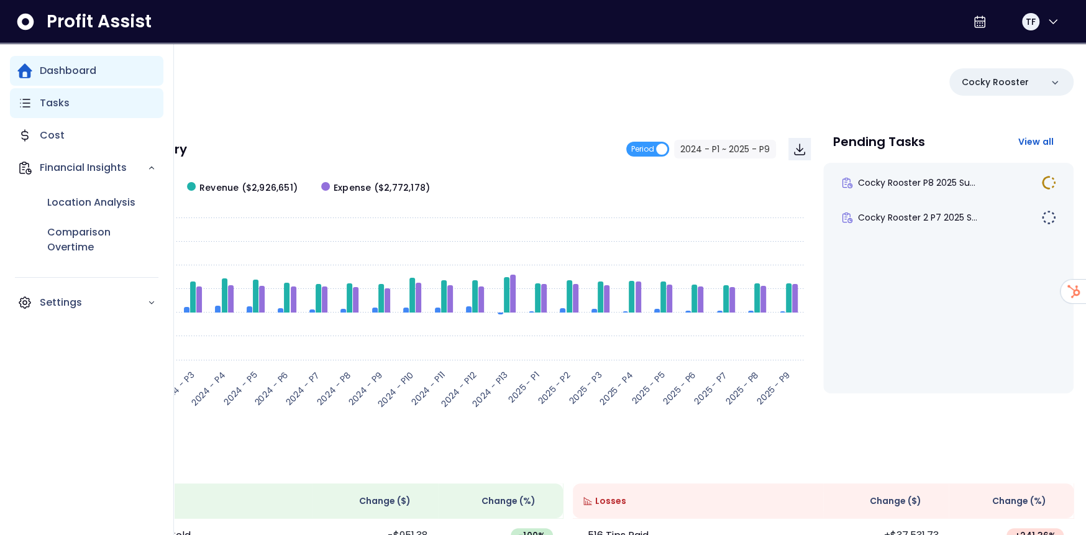
click at [18, 104] on icon "Main navigation" at bounding box center [24, 103] width 15 height 15
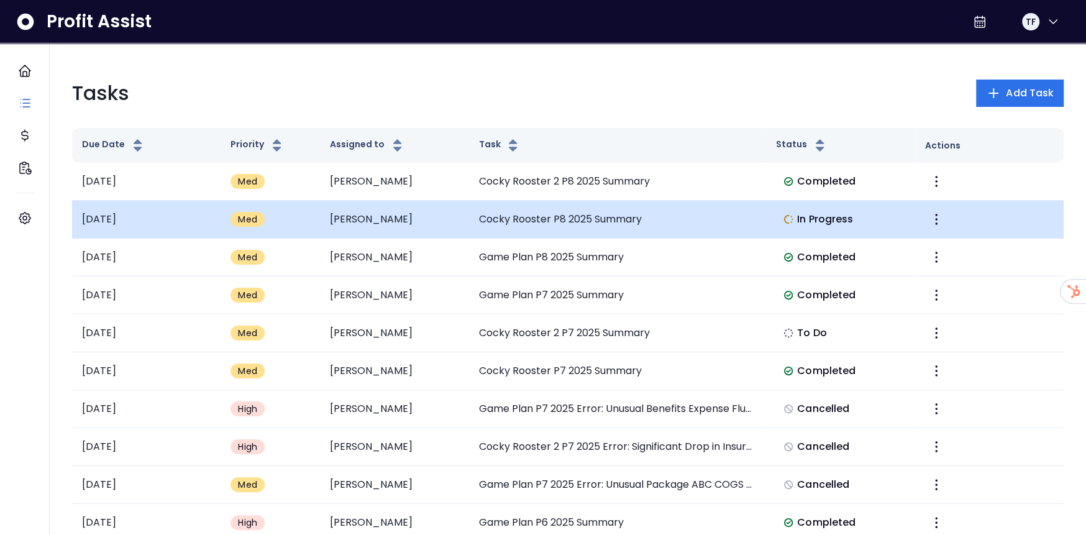
click at [817, 222] on span "In Progress" at bounding box center [825, 219] width 56 height 15
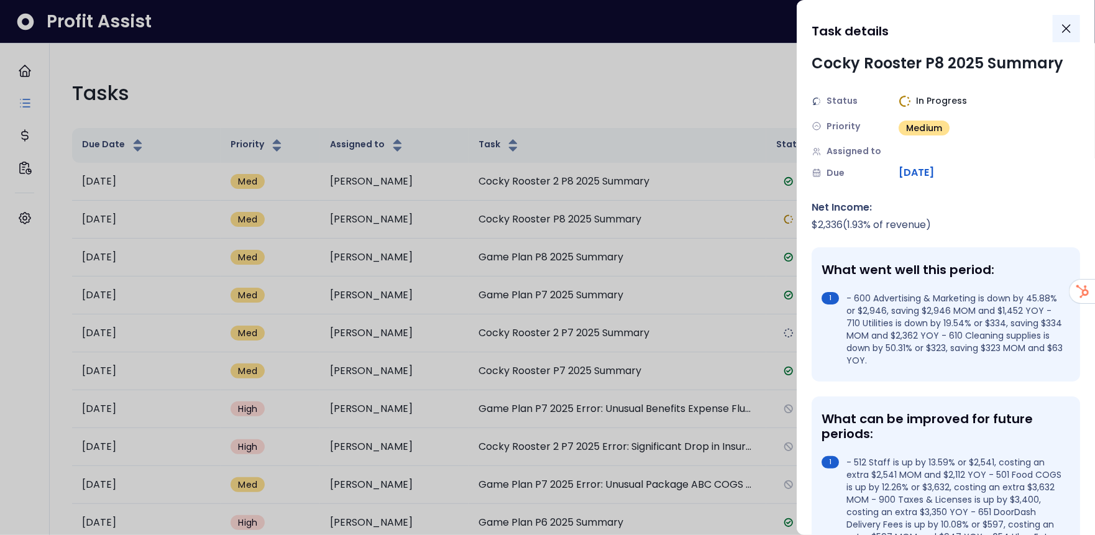
click at [1066, 24] on icon "Close" at bounding box center [1066, 28] width 15 height 15
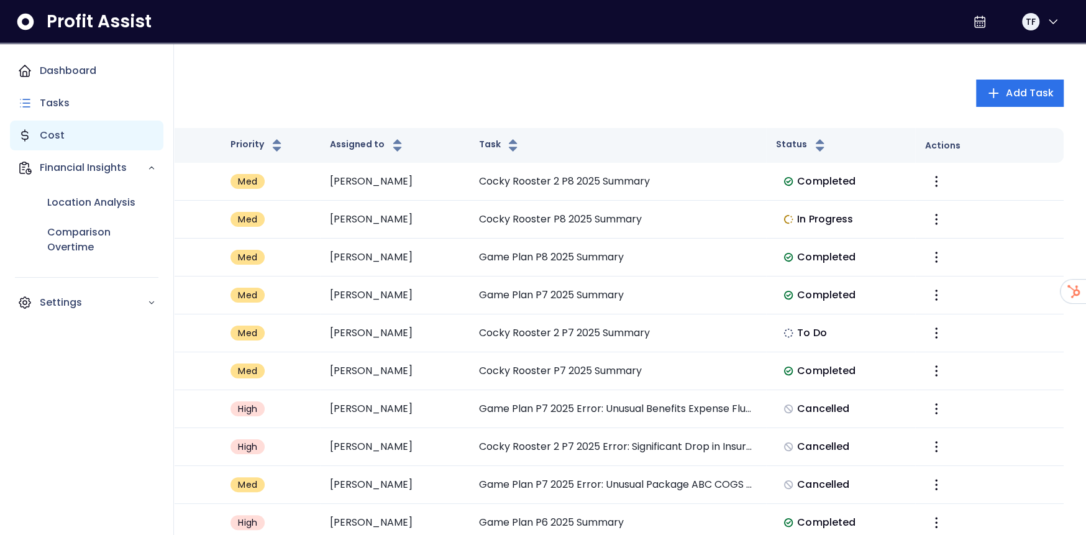
click at [34, 135] on div "Cost" at bounding box center [87, 136] width 154 height 30
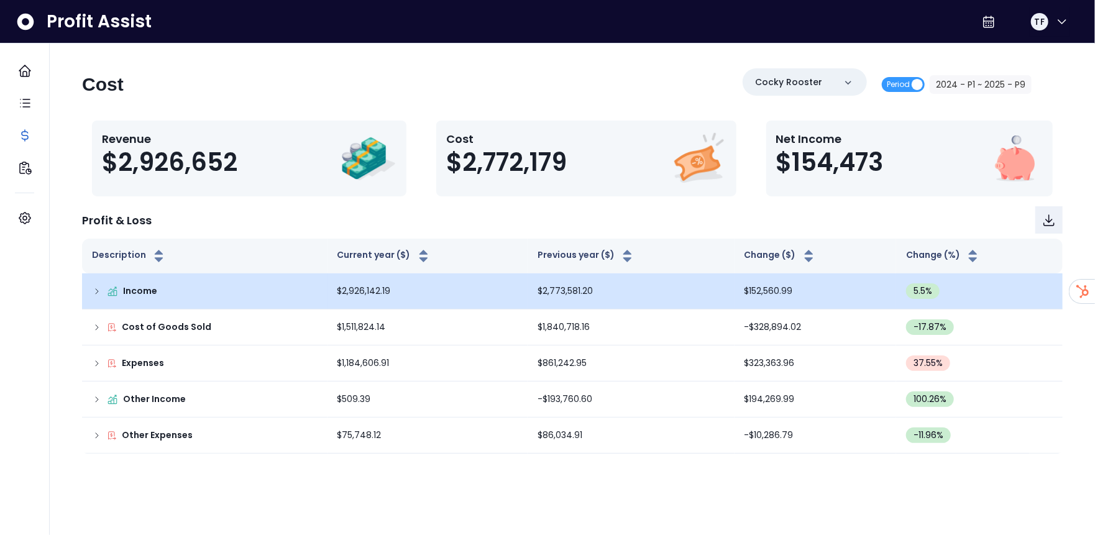
click at [96, 291] on icon at bounding box center [97, 292] width 10 height 10
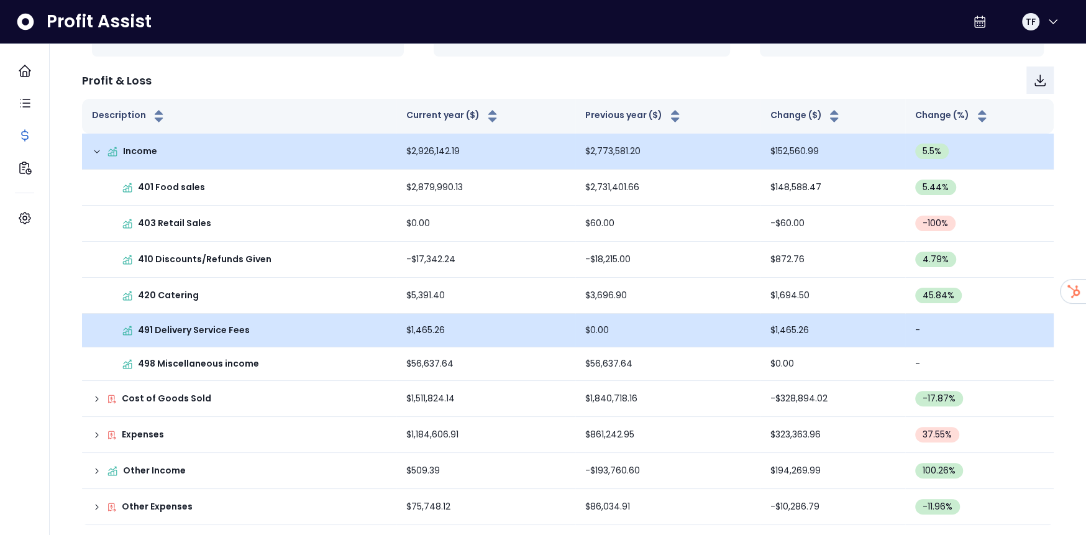
scroll to position [142, 0]
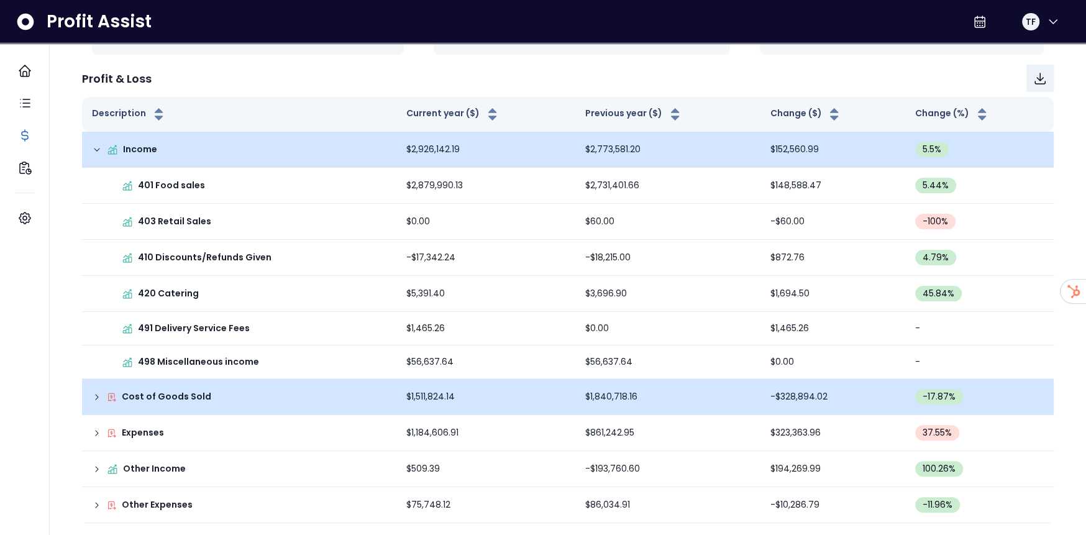
click at [94, 397] on icon at bounding box center [97, 397] width 10 height 10
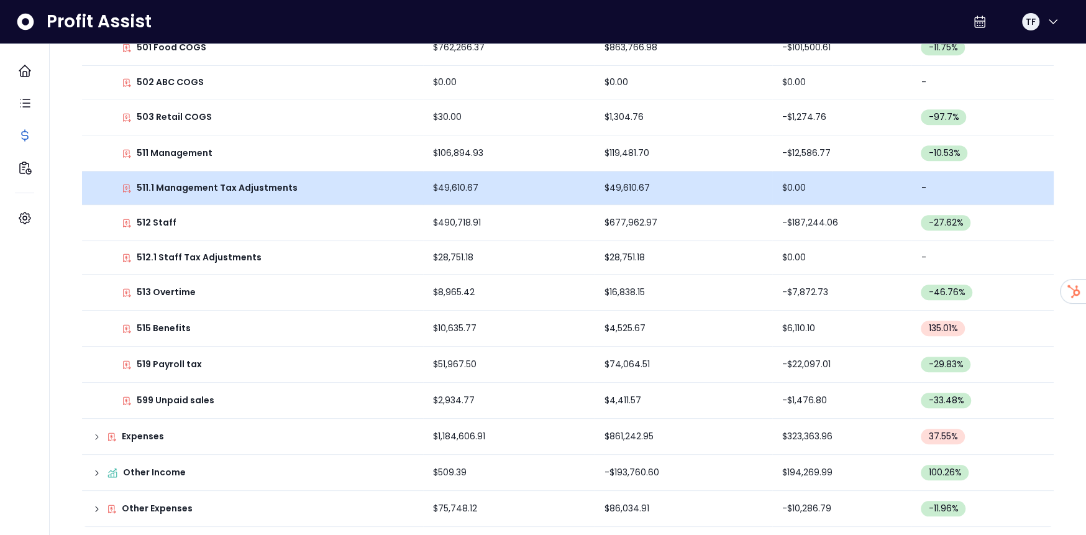
scroll to position [564, 0]
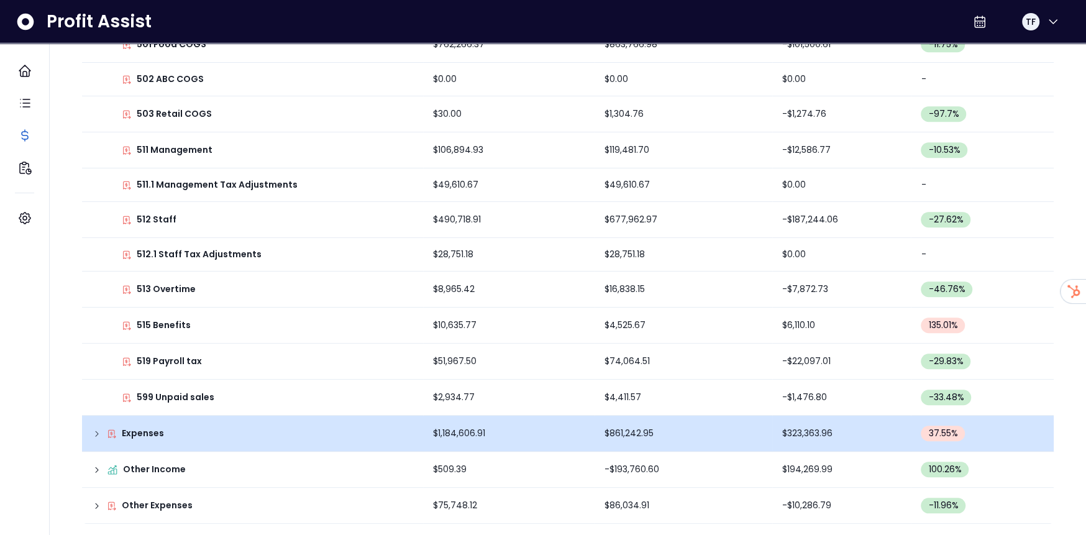
click at [96, 432] on icon at bounding box center [97, 434] width 10 height 10
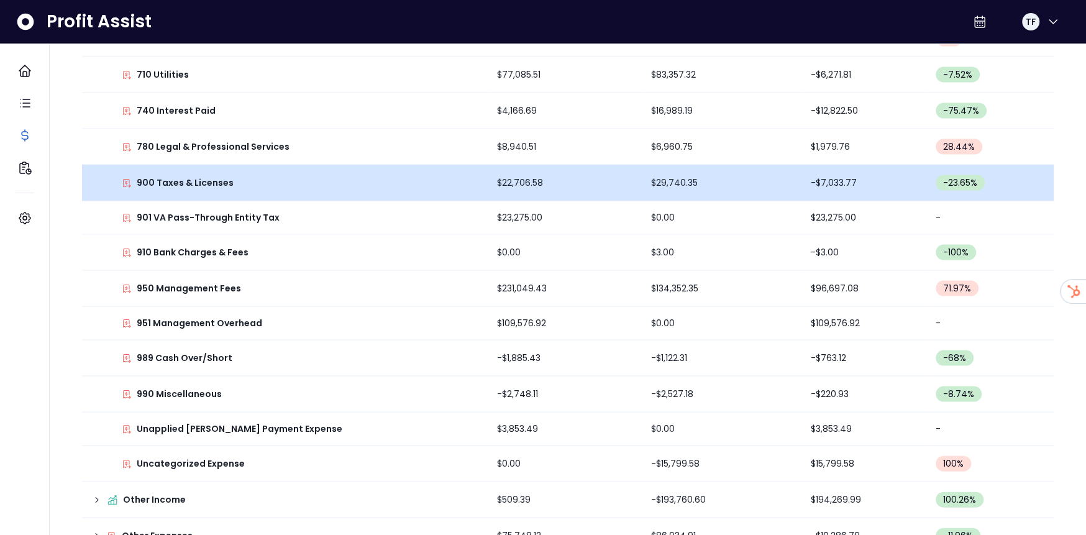
scroll to position [1916, 0]
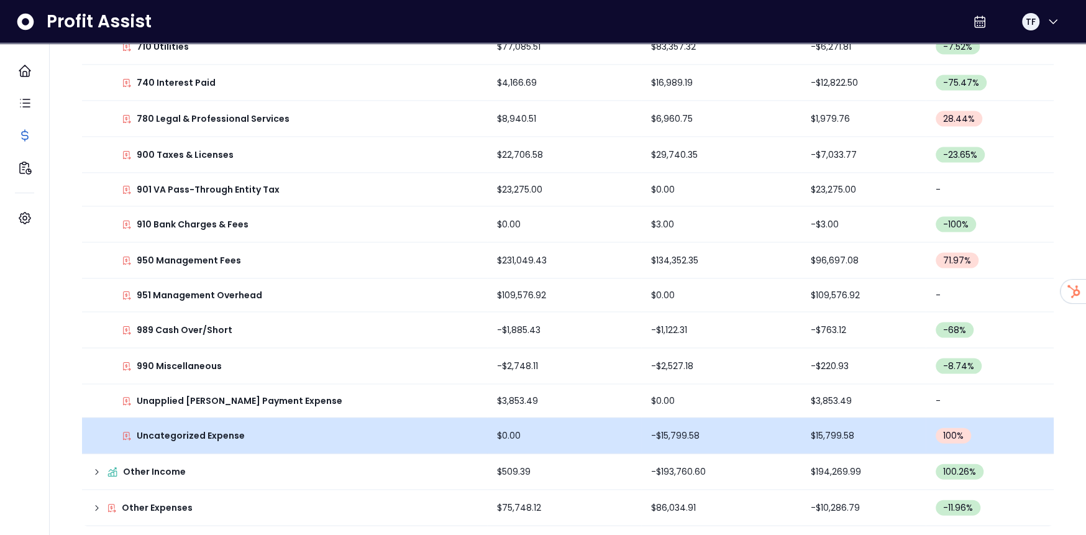
drag, startPoint x: 940, startPoint y: 328, endPoint x: 630, endPoint y: 420, distance: 323.7
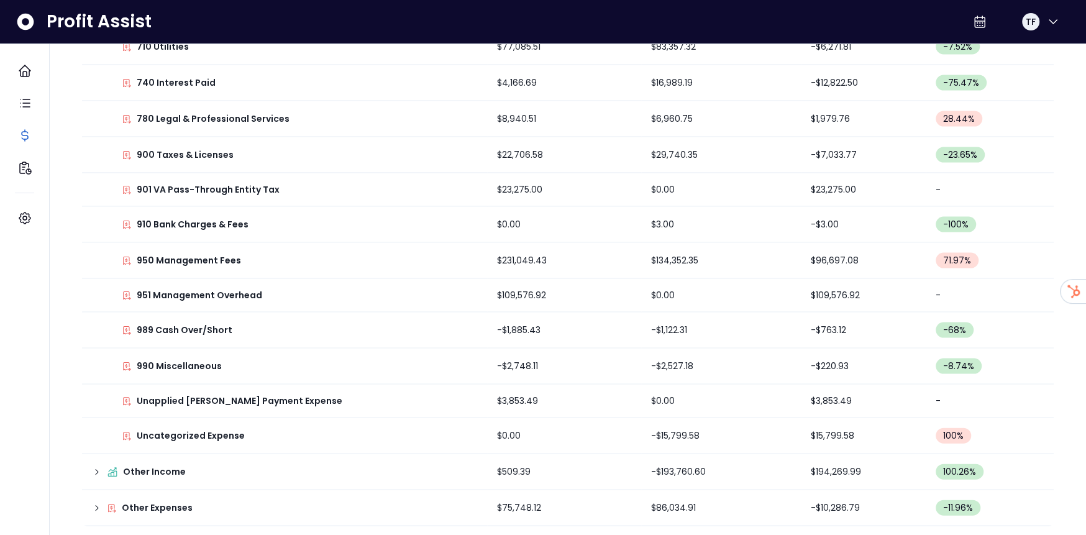
drag, startPoint x: 630, startPoint y: 420, endPoint x: 73, endPoint y: 318, distance: 566.2
